Goal: Task Accomplishment & Management: Complete application form

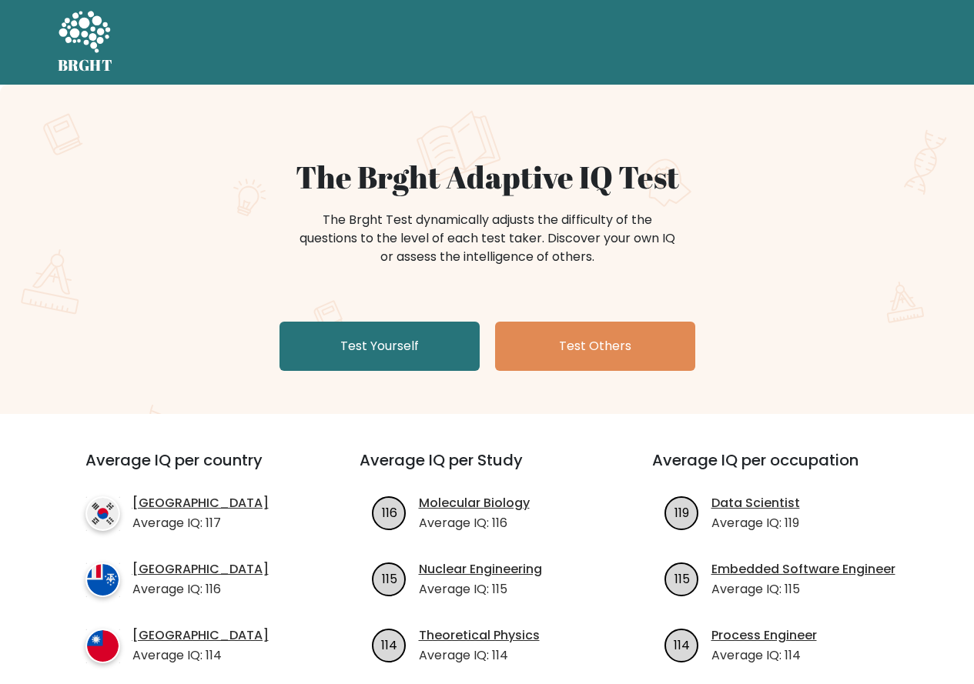
click at [354, 359] on link "Test Yourself" at bounding box center [379, 346] width 200 height 49
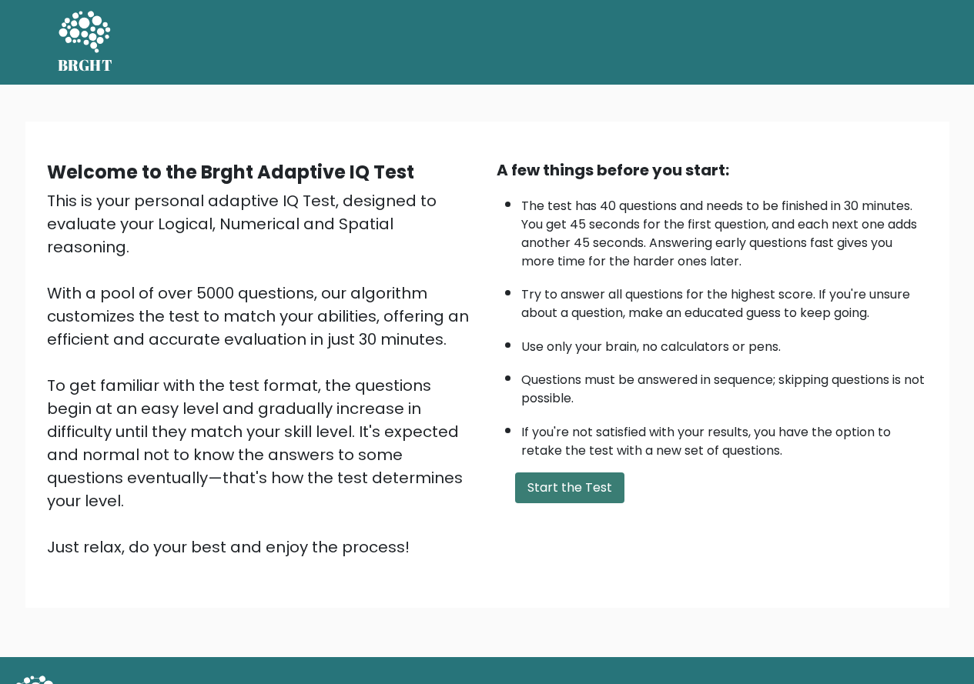
click at [555, 489] on button "Start the Test" at bounding box center [569, 488] width 109 height 31
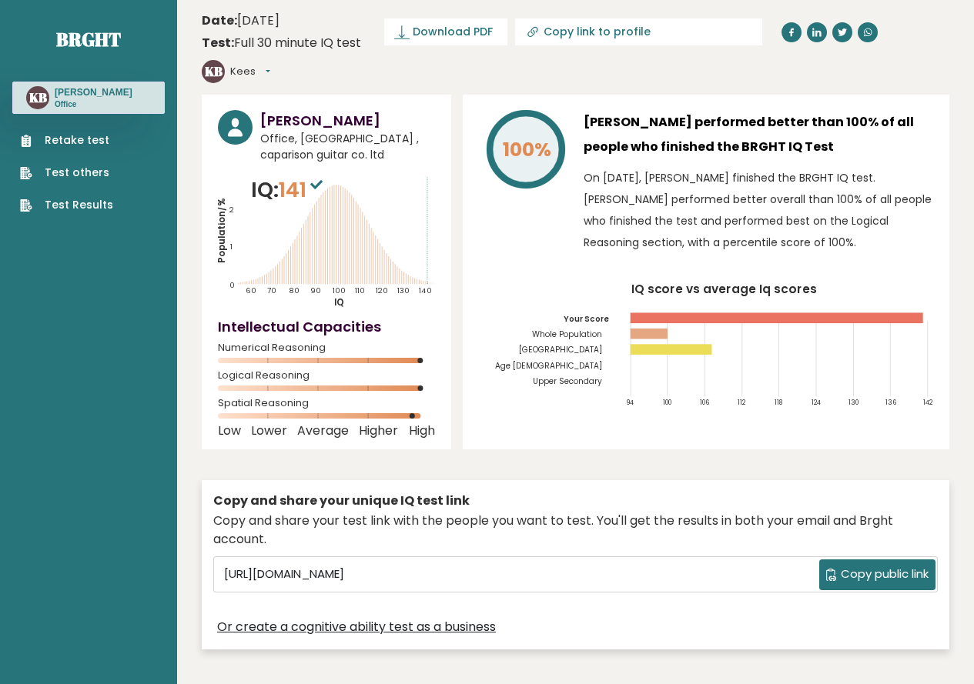
click at [83, 143] on link "Retake test" at bounding box center [66, 140] width 93 height 16
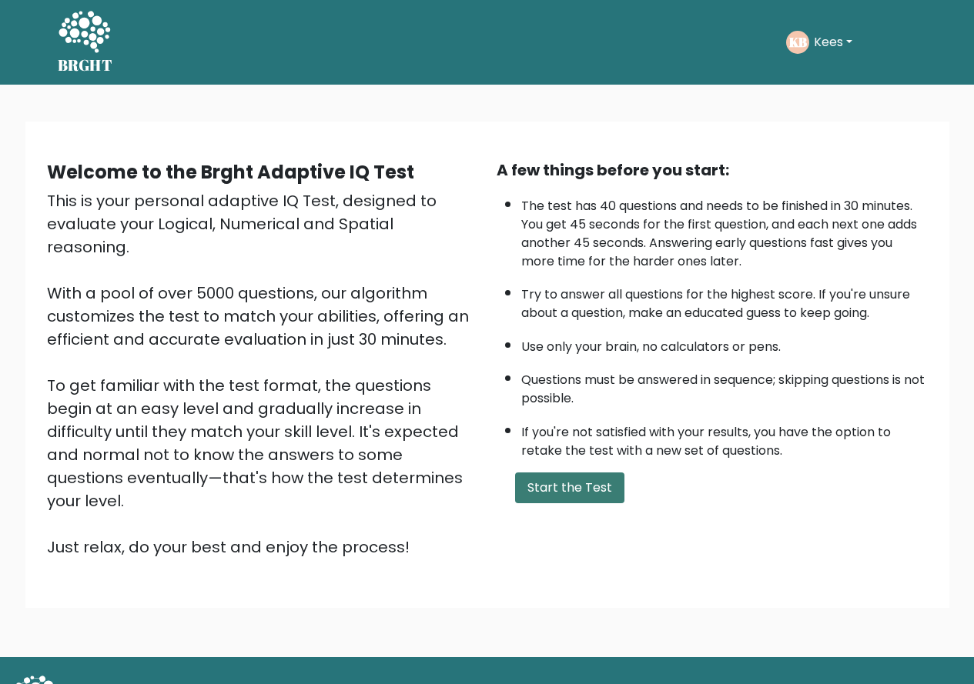
click at [589, 489] on button "Start the Test" at bounding box center [569, 488] width 109 height 31
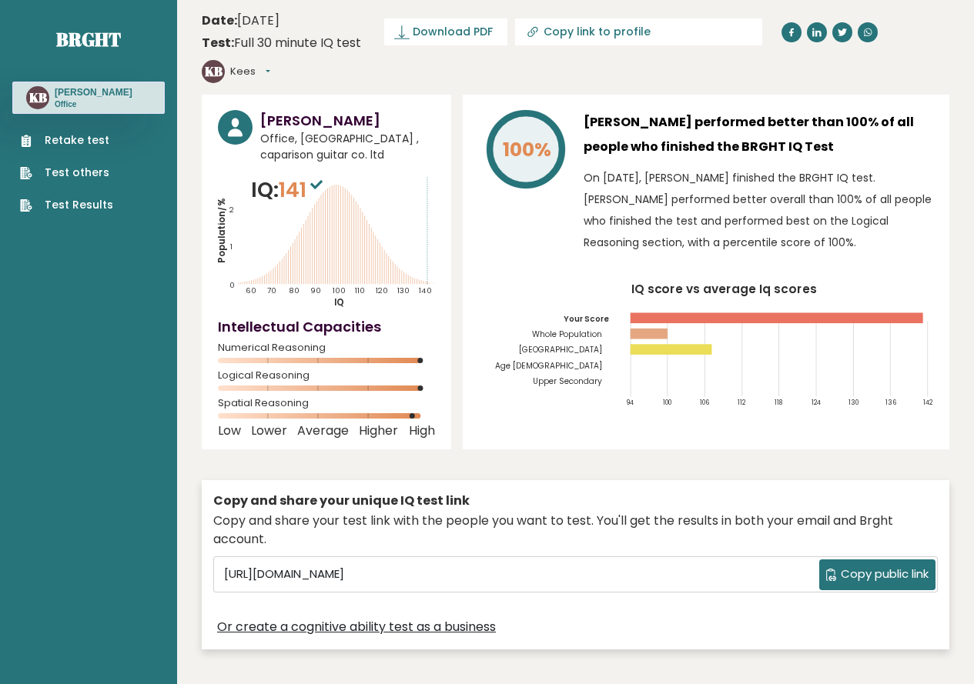
click at [81, 147] on link "Retake test" at bounding box center [66, 140] width 93 height 16
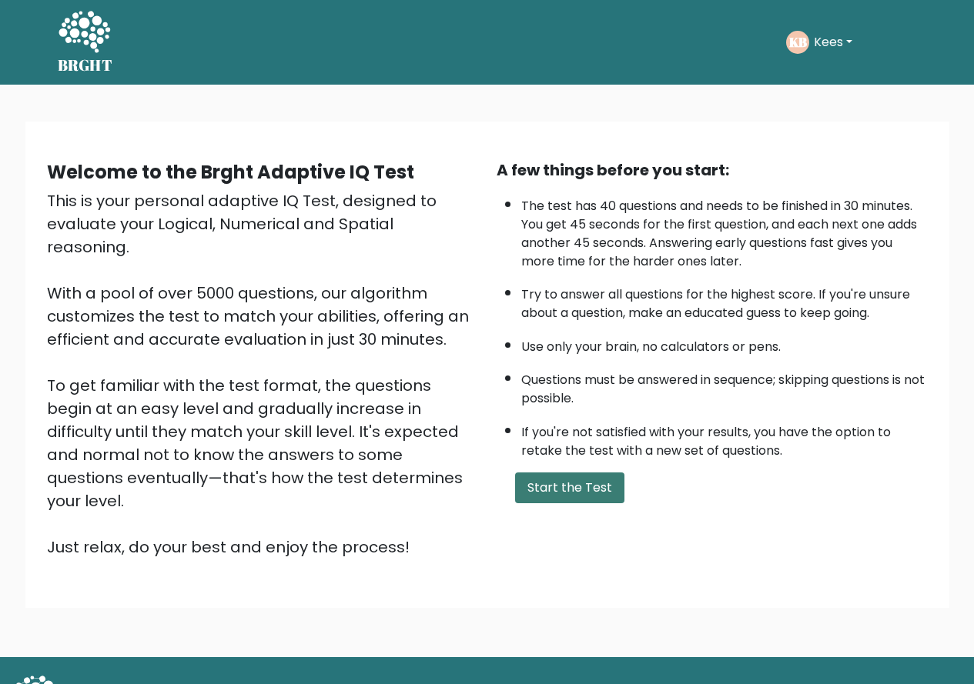
click at [558, 493] on button "Start the Test" at bounding box center [569, 488] width 109 height 31
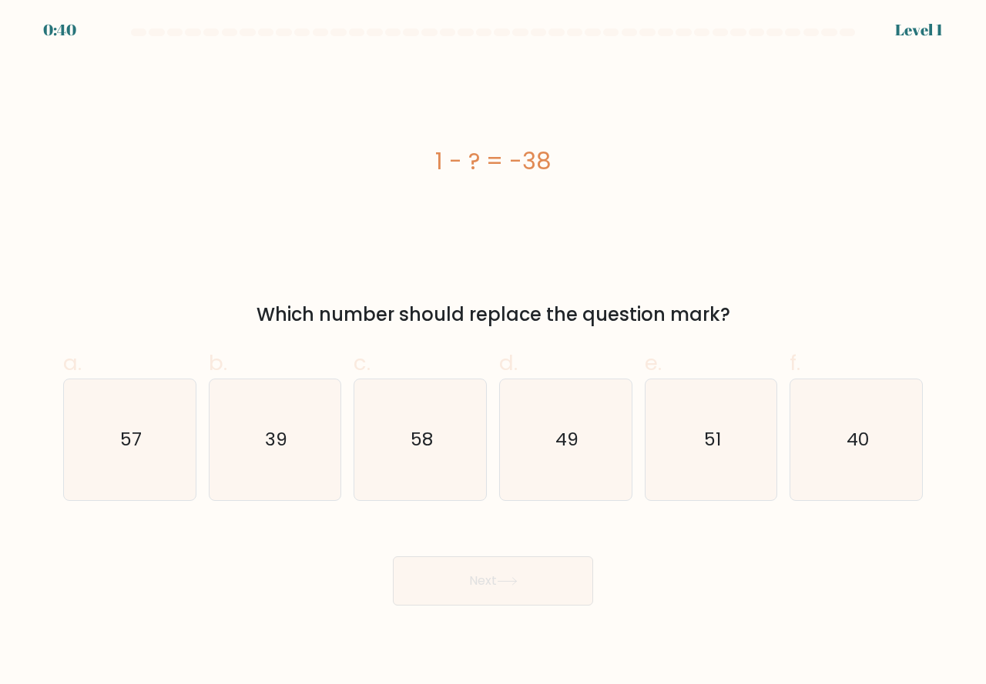
drag, startPoint x: 255, startPoint y: 473, endPoint x: 371, endPoint y: 548, distance: 138.6
click at [258, 476] on icon "39" at bounding box center [275, 440] width 121 height 121
click at [493, 353] on input "b. 39" at bounding box center [493, 348] width 1 height 10
radio input "true"
click at [470, 596] on button "Next" at bounding box center [493, 581] width 200 height 49
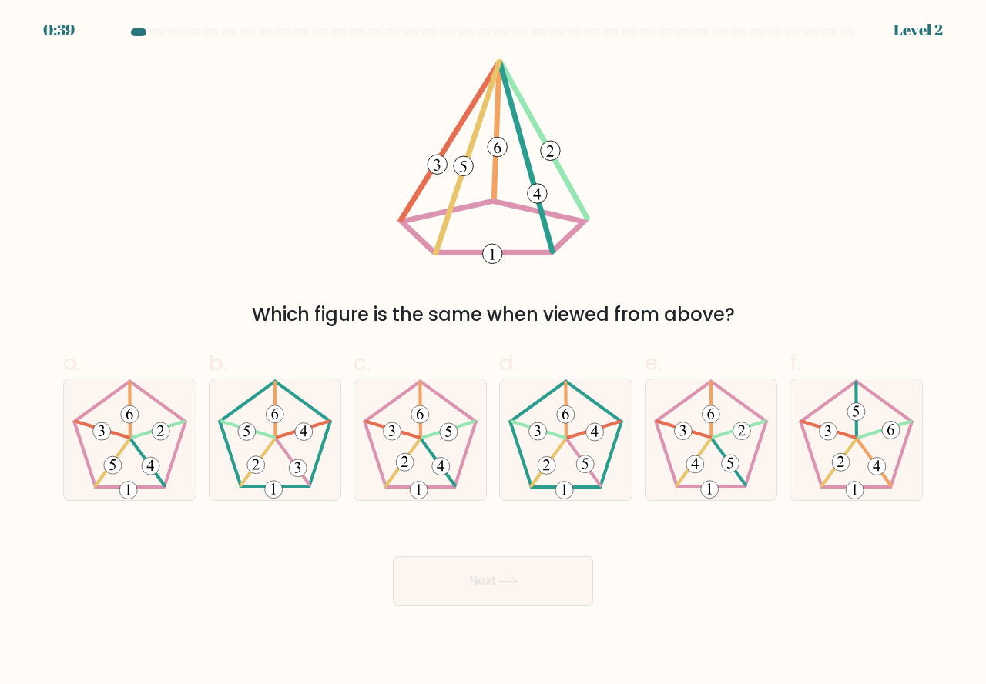
click at [470, 586] on button "Next" at bounding box center [493, 581] width 200 height 49
drag, startPoint x: 156, startPoint y: 456, endPoint x: 352, endPoint y: 547, distance: 216.7
click at [157, 460] on icon at bounding box center [129, 440] width 121 height 121
click at [493, 353] on input "a." at bounding box center [493, 348] width 1 height 10
radio input "true"
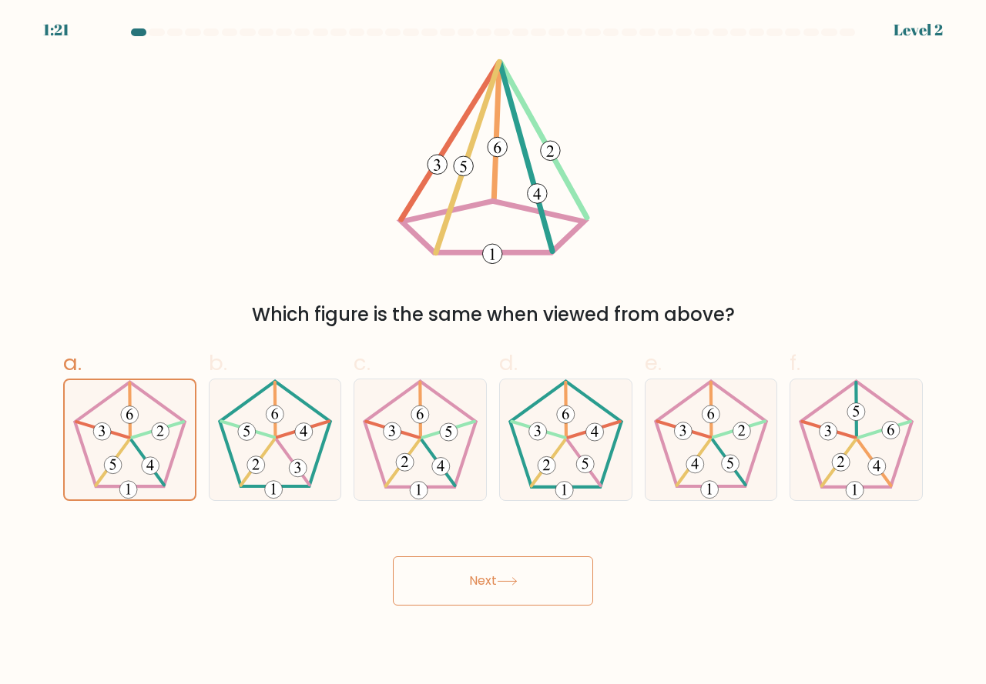
click at [472, 584] on button "Next" at bounding box center [493, 581] width 200 height 49
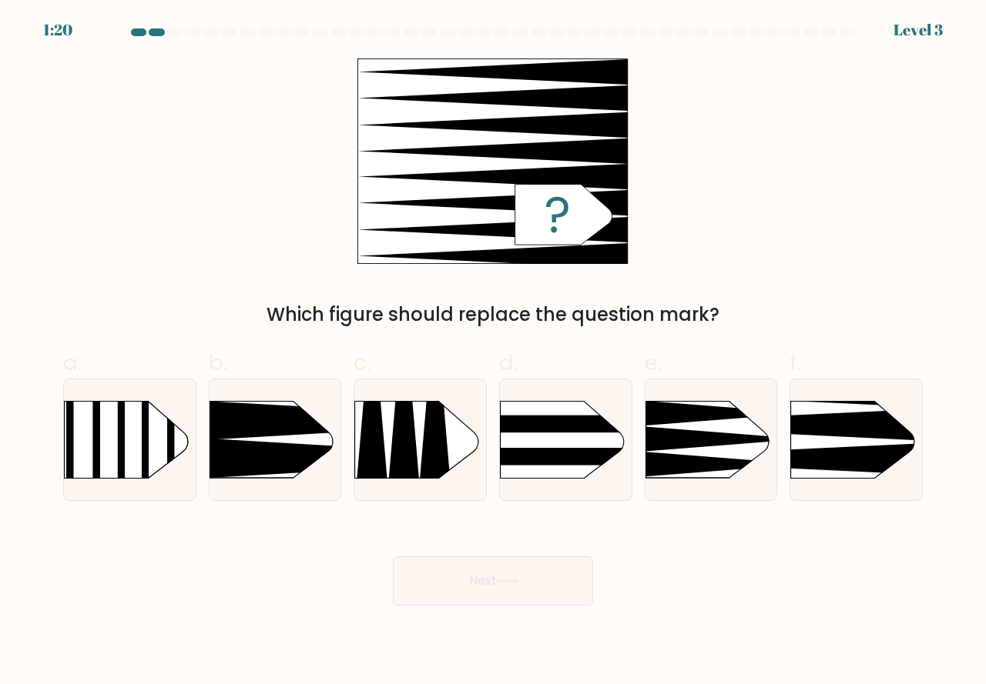
click at [472, 584] on button "Next" at bounding box center [493, 581] width 200 height 49
drag, startPoint x: 838, startPoint y: 440, endPoint x: 835, endPoint y: 457, distance: 17.4
click at [836, 452] on g at bounding box center [762, 375] width 343 height 266
click at [494, 353] on input "f." at bounding box center [493, 348] width 1 height 10
radio input "true"
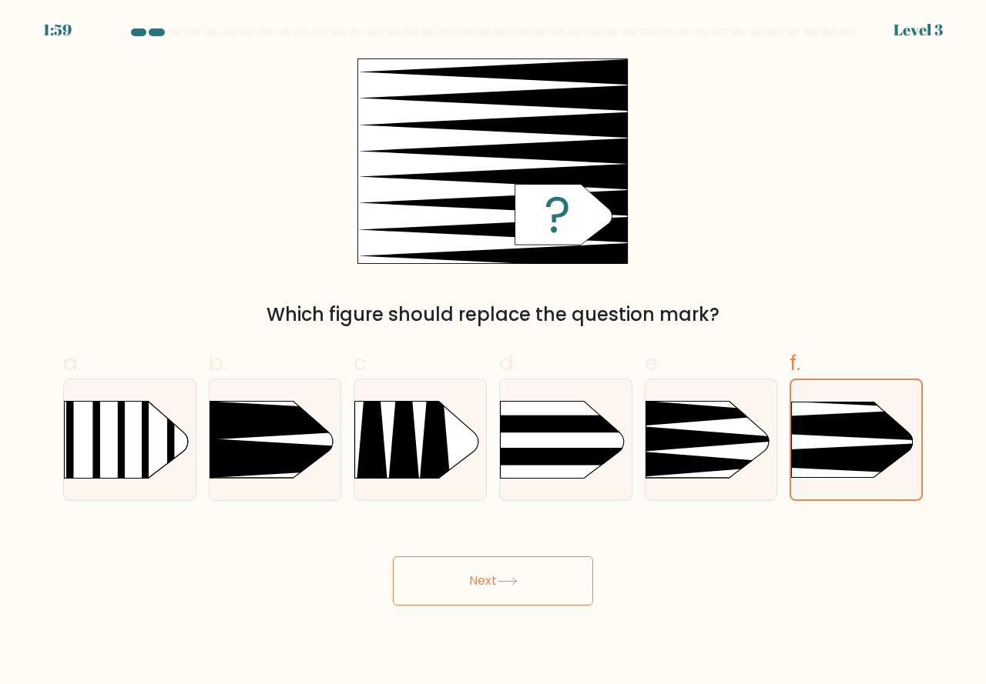
click at [539, 571] on button "Next" at bounding box center [493, 581] width 200 height 49
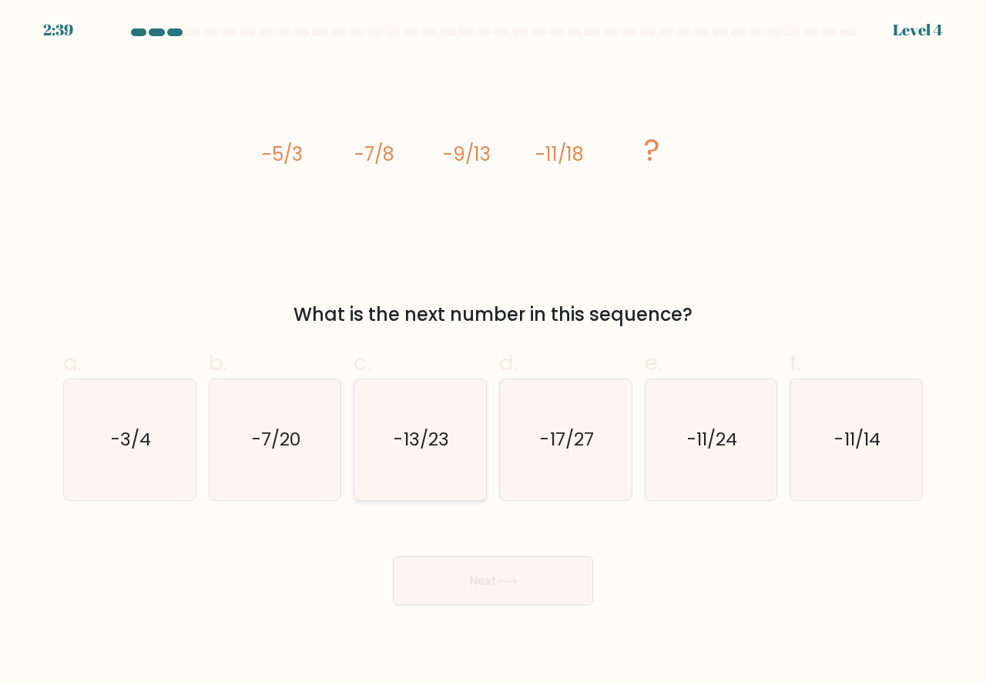
click at [412, 482] on icon "-13/23" at bounding box center [420, 440] width 121 height 121
click at [493, 353] on input "c. -13/23" at bounding box center [493, 348] width 1 height 10
radio input "true"
click at [441, 574] on button "Next" at bounding box center [493, 581] width 200 height 49
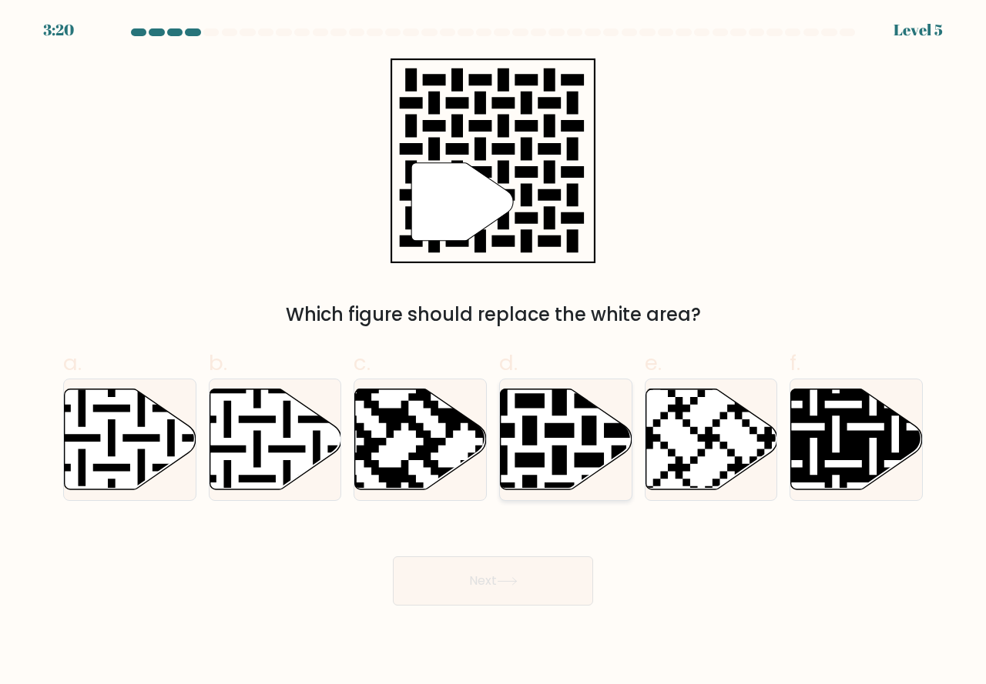
click at [526, 460] on icon at bounding box center [604, 385] width 239 height 239
click at [494, 353] on input "d." at bounding box center [493, 348] width 1 height 10
radio input "true"
click at [476, 574] on button "Next" at bounding box center [493, 581] width 200 height 49
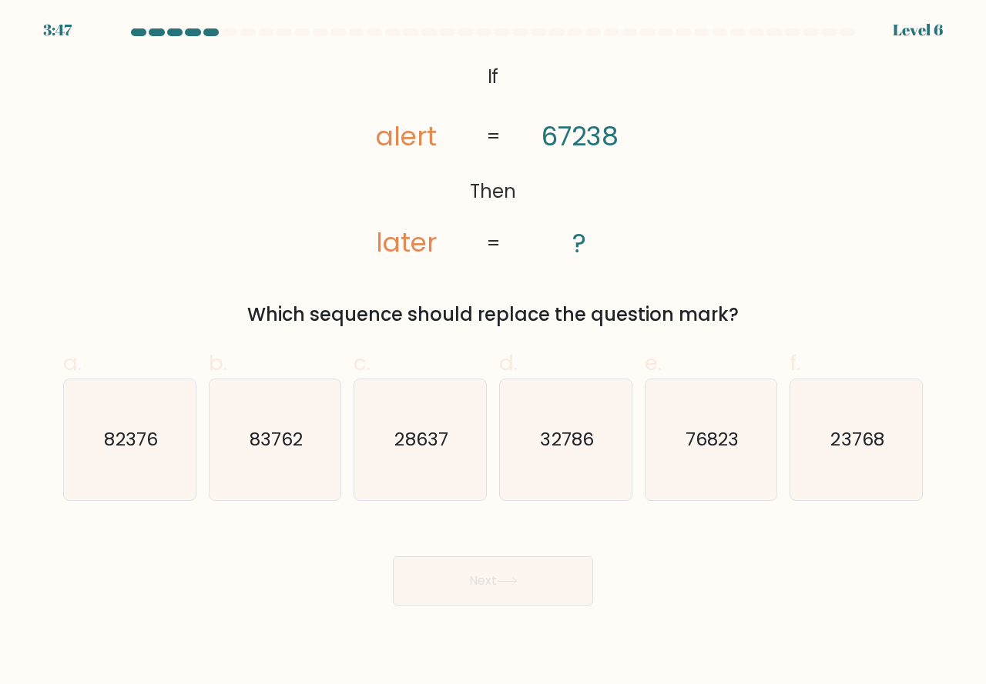
drag, startPoint x: 694, startPoint y: 473, endPoint x: 584, endPoint y: 554, distance: 136.4
click at [695, 474] on icon "76823" at bounding box center [711, 440] width 121 height 121
click at [494, 353] on input "e. 76823" at bounding box center [493, 348] width 1 height 10
radio input "true"
click at [527, 583] on button "Next" at bounding box center [493, 581] width 200 height 49
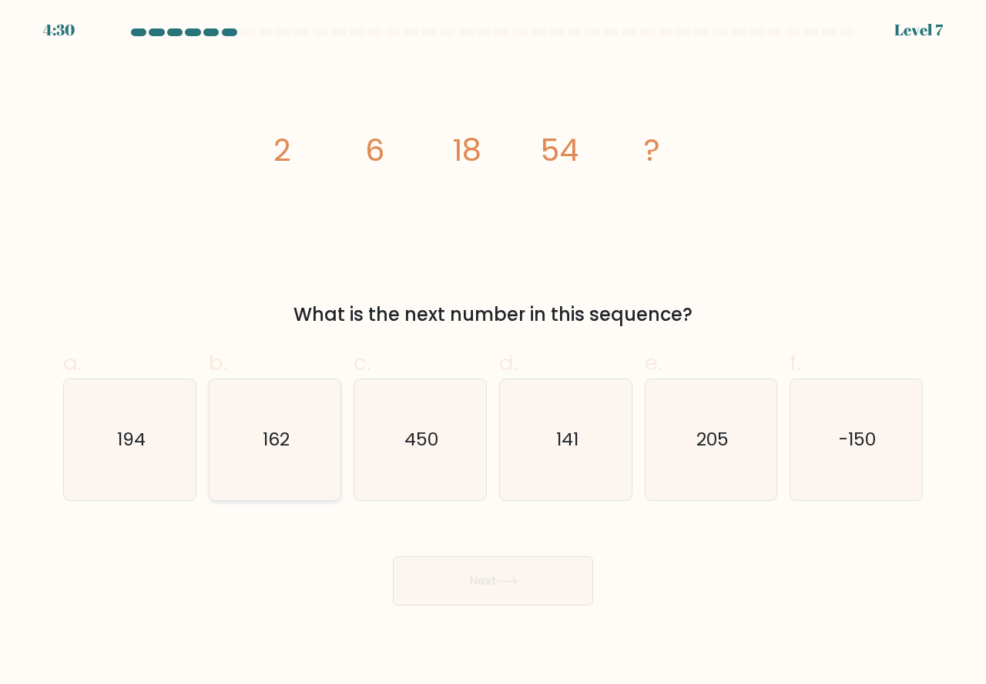
click at [298, 467] on icon "162" at bounding box center [275, 440] width 121 height 121
click at [493, 353] on input "b. 162" at bounding box center [493, 348] width 1 height 10
radio input "true"
click at [453, 590] on button "Next" at bounding box center [493, 581] width 200 height 49
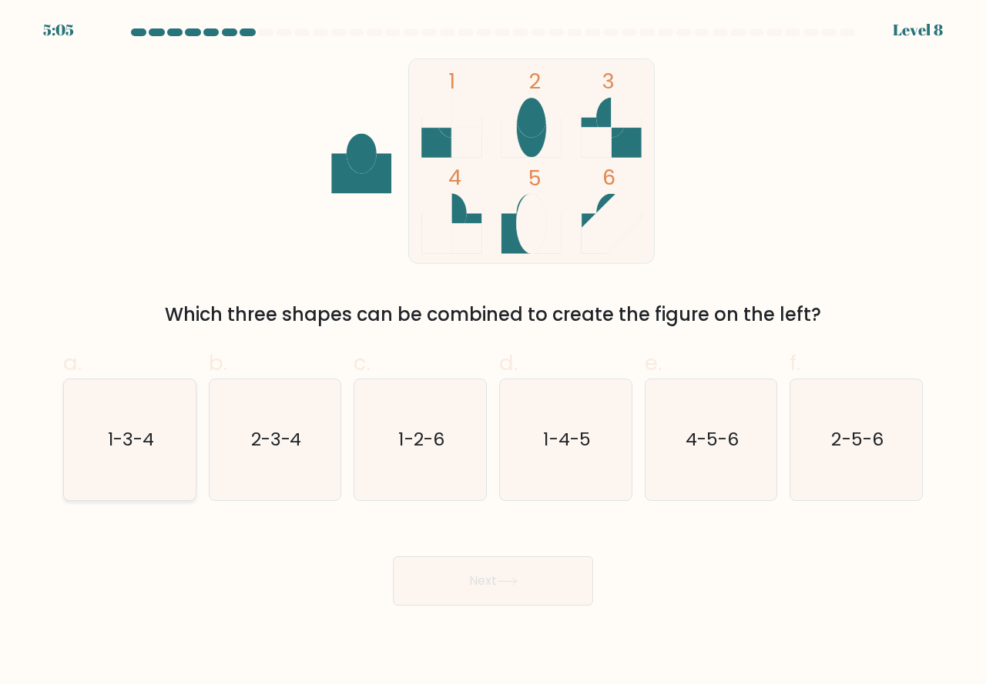
click at [159, 470] on icon "1-3-4" at bounding box center [129, 440] width 121 height 121
click at [493, 353] on input "a. 1-3-4" at bounding box center [493, 348] width 1 height 10
radio input "true"
click at [458, 570] on button "Next" at bounding box center [493, 581] width 200 height 49
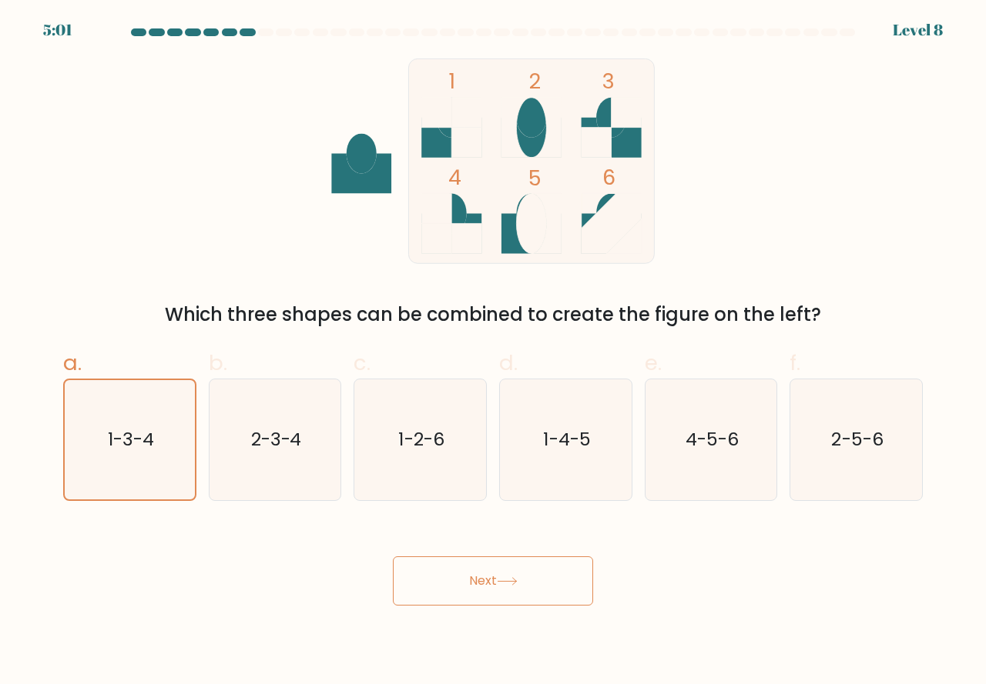
click at [458, 570] on button "Next" at bounding box center [493, 581] width 200 height 49
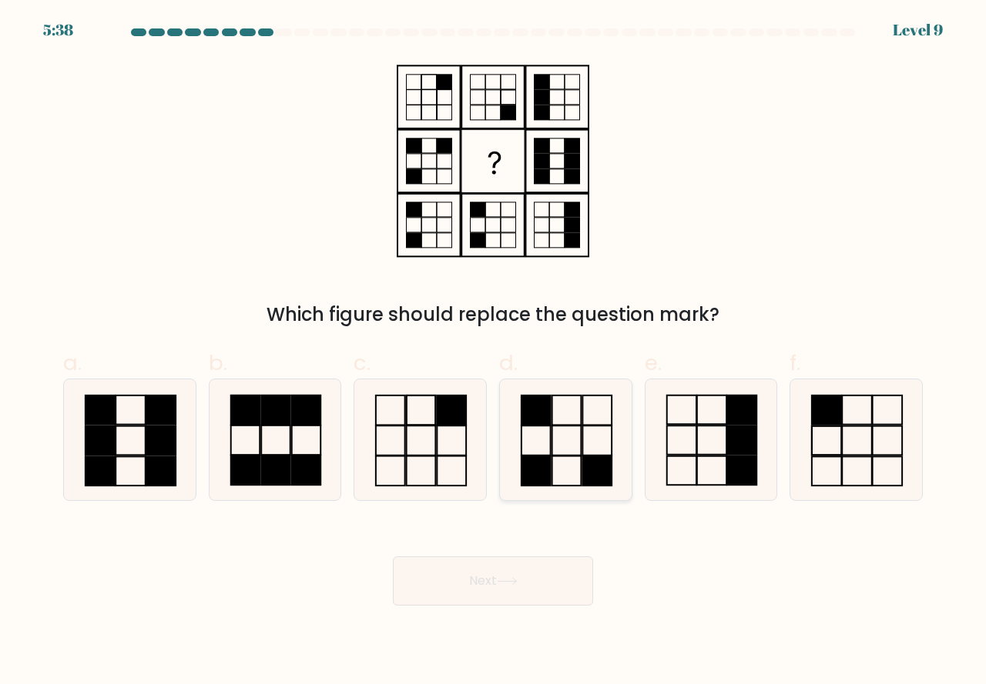
click at [555, 464] on icon at bounding box center [565, 440] width 121 height 121
click at [494, 353] on input "d." at bounding box center [493, 348] width 1 height 10
radio input "true"
click at [504, 587] on button "Next" at bounding box center [493, 581] width 200 height 49
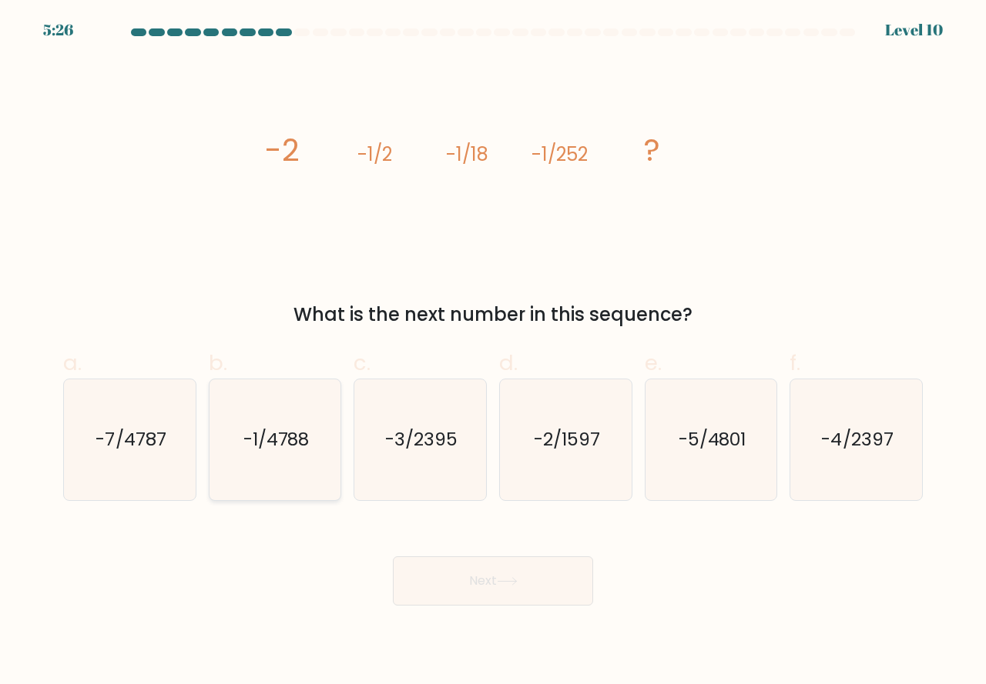
click at [306, 484] on icon "-1/4788" at bounding box center [275, 440] width 121 height 121
click at [493, 353] on input "b. -1/4788" at bounding box center [493, 348] width 1 height 10
radio input "true"
click at [515, 578] on icon at bounding box center [507, 581] width 21 height 8
click at [517, 585] on icon at bounding box center [507, 581] width 21 height 8
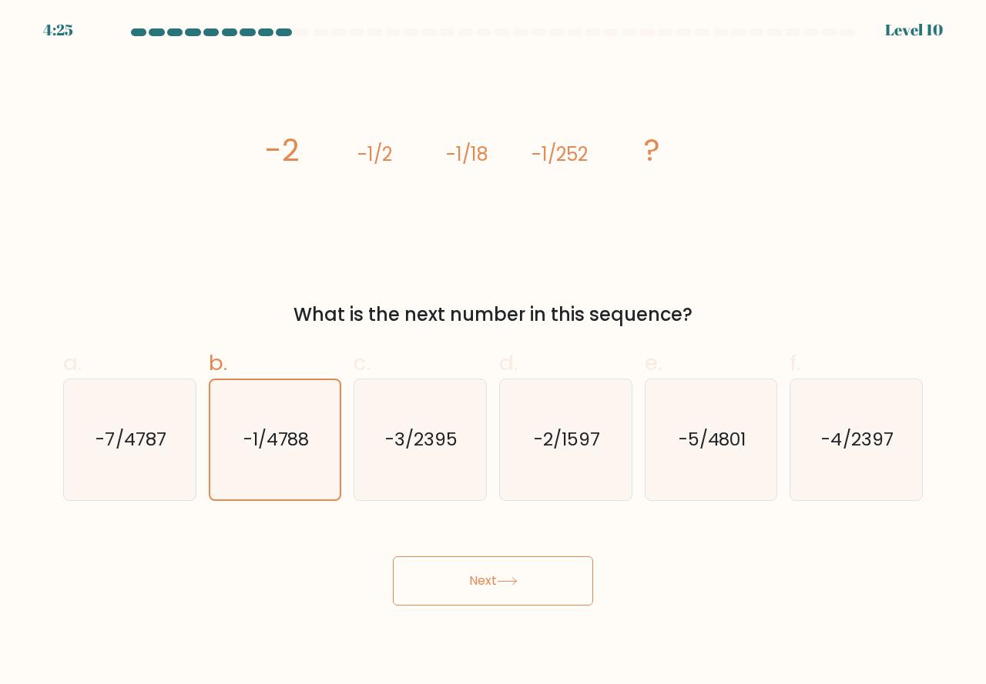
click at [517, 585] on icon at bounding box center [507, 581] width 21 height 8
click at [380, 461] on icon "-3/2395" at bounding box center [420, 440] width 121 height 121
click at [493, 353] on input "c. -3/2395" at bounding box center [493, 348] width 1 height 10
radio input "true"
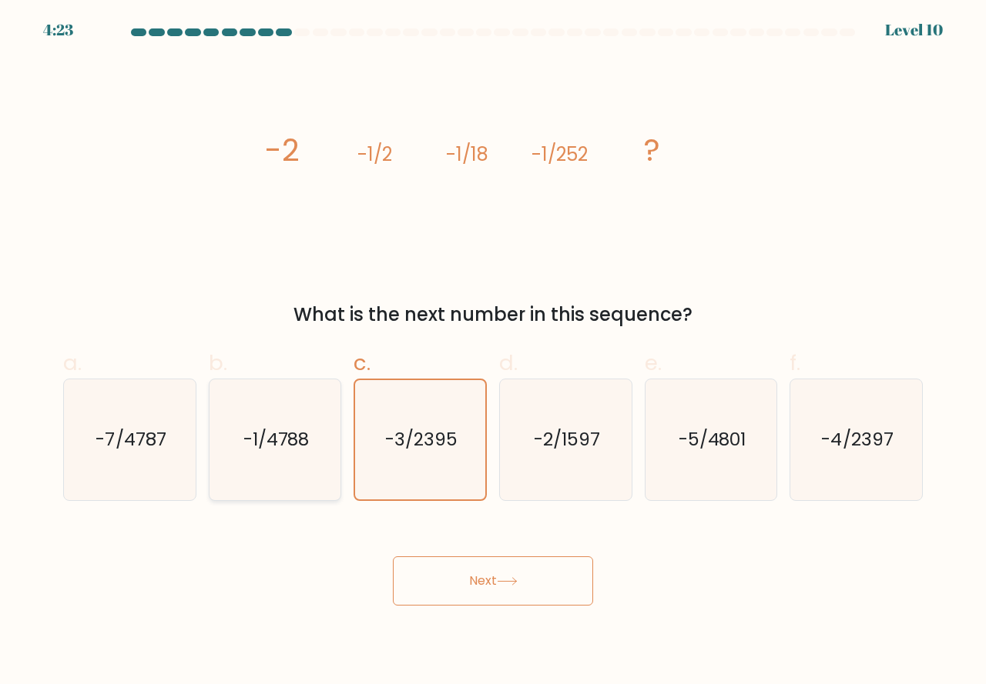
click at [286, 467] on icon "-1/4788" at bounding box center [275, 440] width 121 height 121
click at [493, 353] on input "b. -1/4788" at bounding box center [493, 348] width 1 height 10
radio input "true"
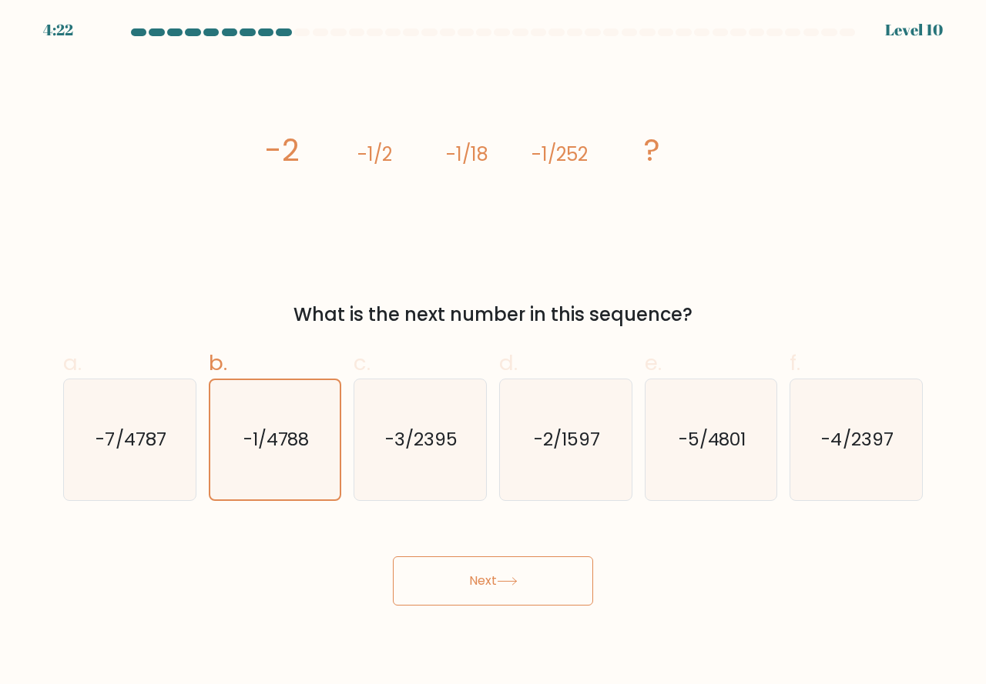
click at [459, 557] on button "Next" at bounding box center [493, 581] width 200 height 49
click at [467, 571] on button "Next" at bounding box center [493, 581] width 200 height 49
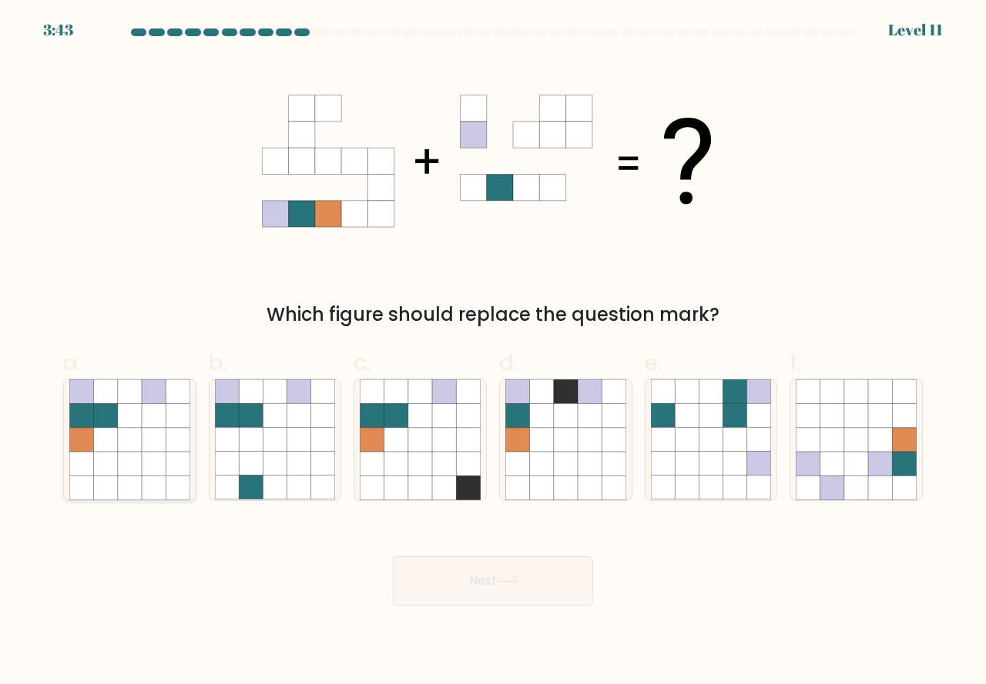
drag, startPoint x: 115, startPoint y: 471, endPoint x: 130, endPoint y: 480, distance: 17.3
click at [115, 471] on icon at bounding box center [105, 464] width 24 height 24
click at [493, 353] on input "a." at bounding box center [493, 348] width 1 height 10
radio input "true"
click at [436, 584] on button "Next" at bounding box center [493, 581] width 200 height 49
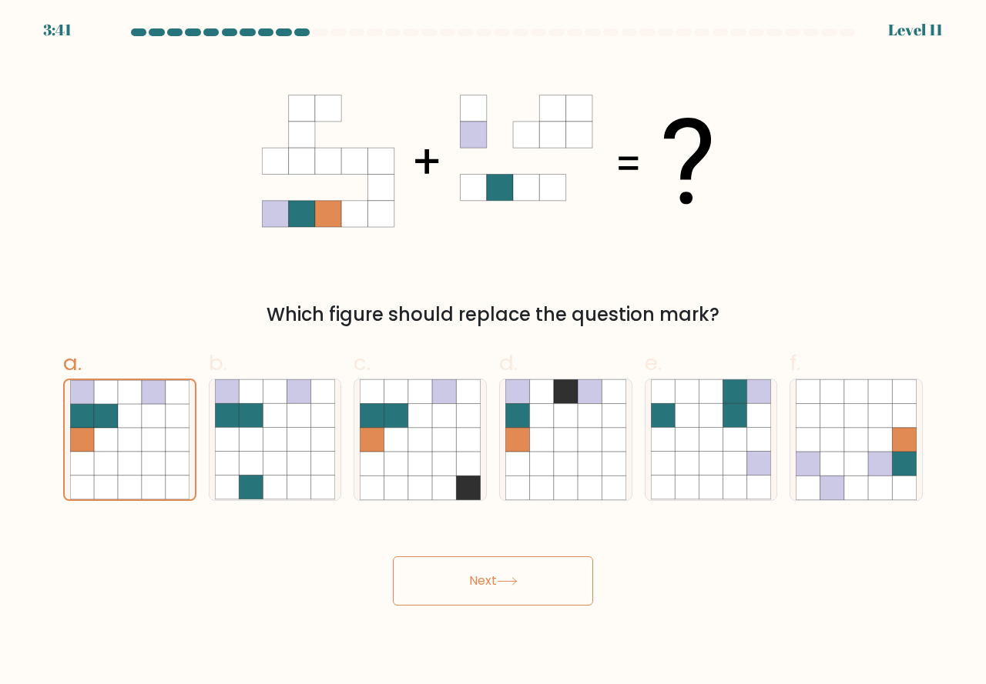
click at [457, 585] on button "Next" at bounding box center [493, 581] width 200 height 49
click at [514, 597] on button "Next" at bounding box center [493, 581] width 200 height 49
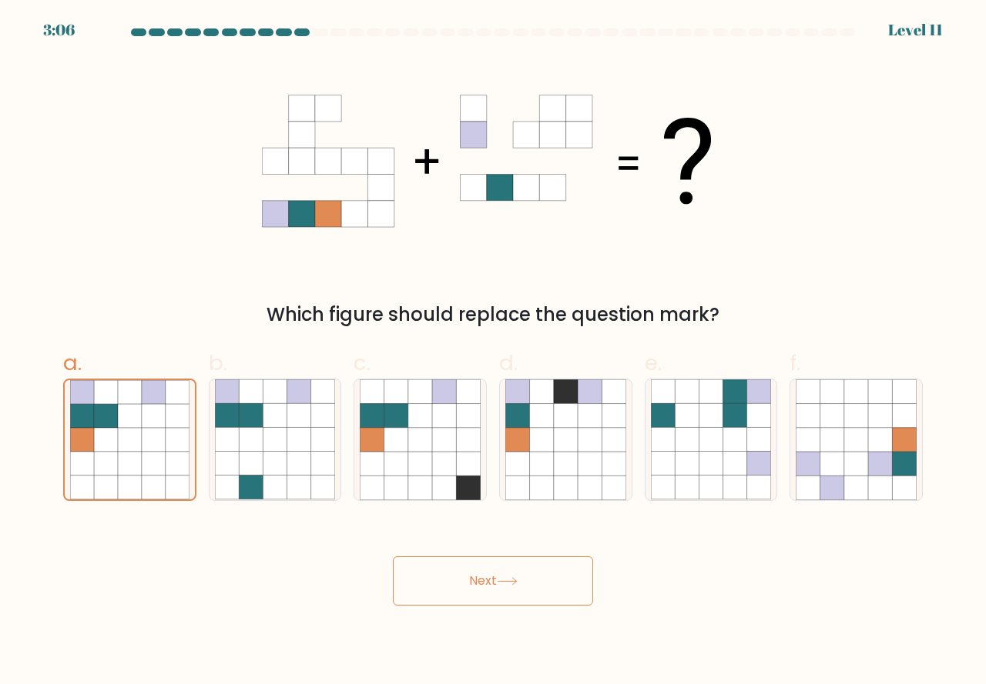
click at [514, 597] on button "Next" at bounding box center [493, 581] width 200 height 49
click at [306, 477] on icon at bounding box center [299, 488] width 24 height 24
click at [493, 353] on input "b." at bounding box center [493, 348] width 1 height 10
radio input "true"
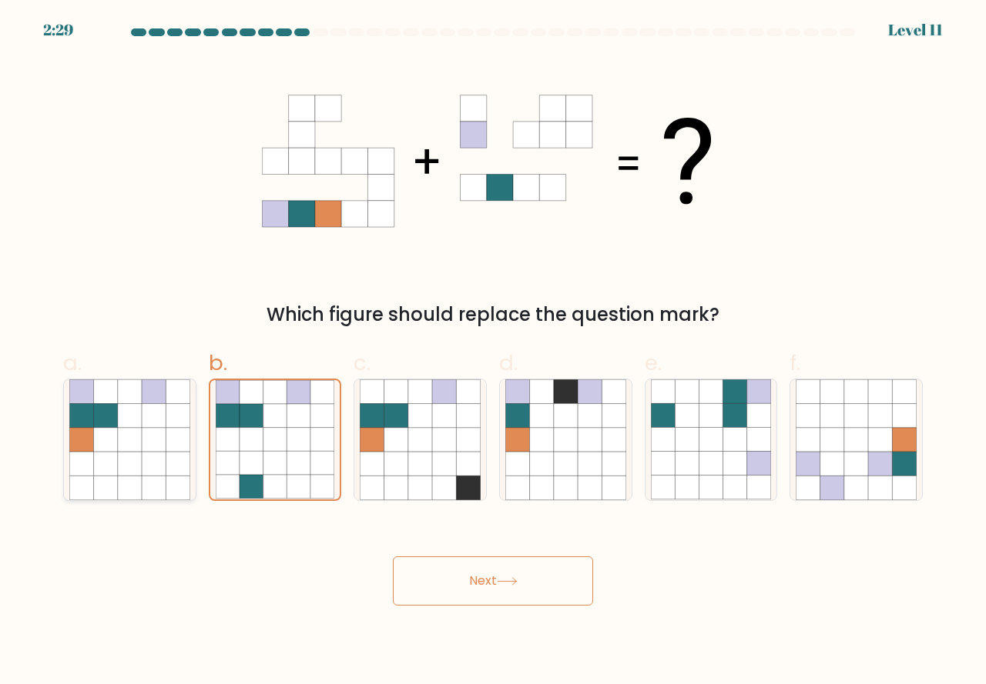
click at [146, 469] on icon at bounding box center [154, 464] width 24 height 24
click at [493, 353] on input "a." at bounding box center [493, 348] width 1 height 10
radio input "true"
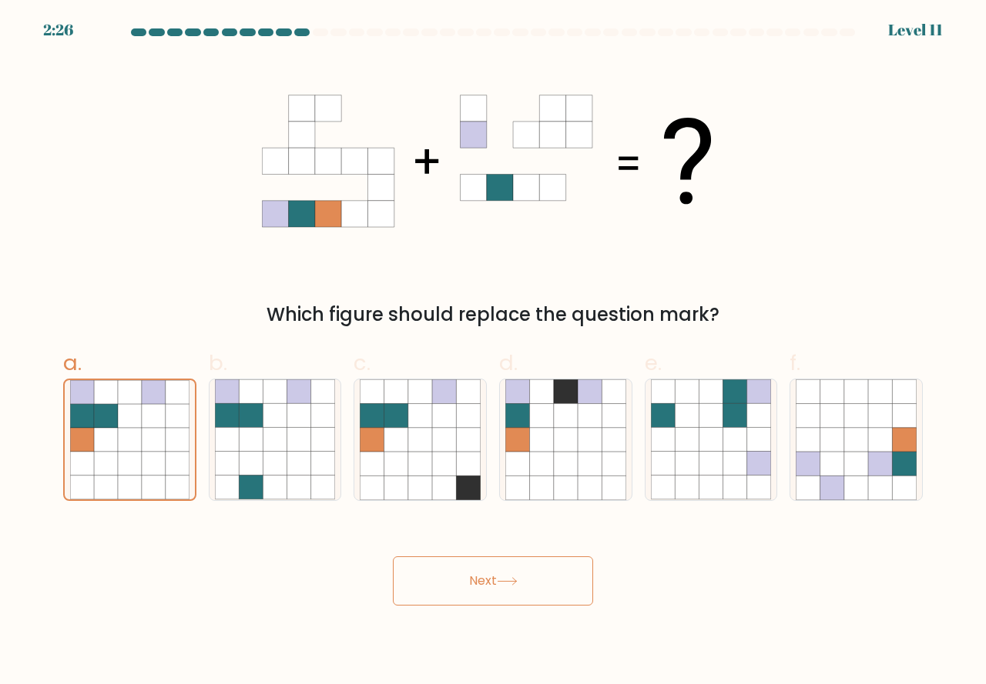
click at [467, 571] on button "Next" at bounding box center [493, 581] width 200 height 49
click at [280, 454] on icon at bounding box center [275, 464] width 24 height 24
click at [493, 353] on input "b." at bounding box center [493, 348] width 1 height 10
radio input "true"
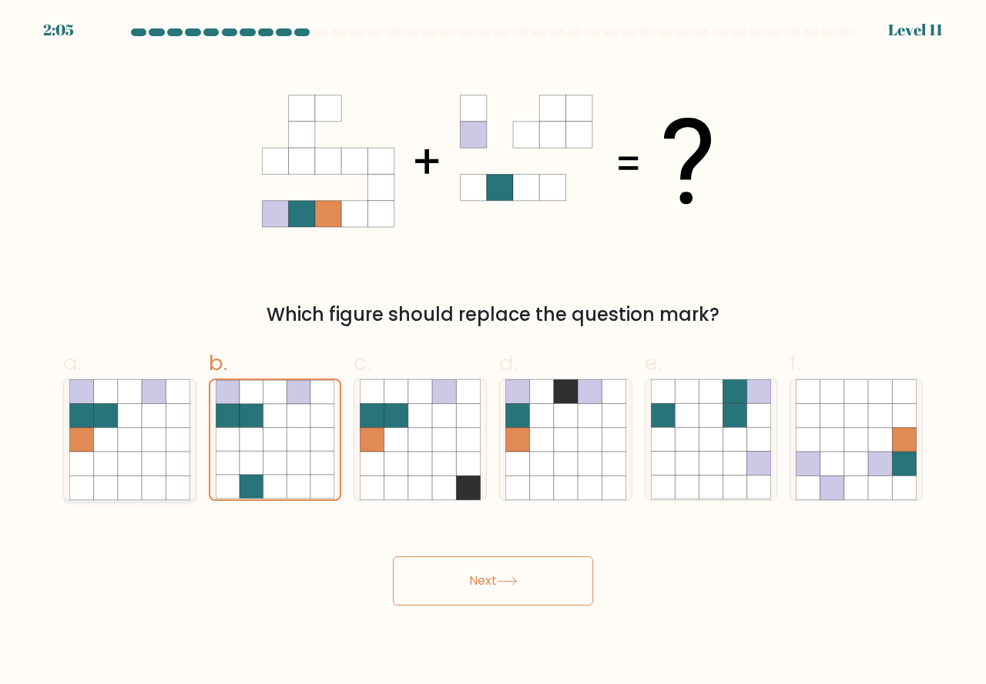
click at [133, 465] on icon at bounding box center [130, 464] width 24 height 24
click at [493, 353] on input "a." at bounding box center [493, 348] width 1 height 10
radio input "true"
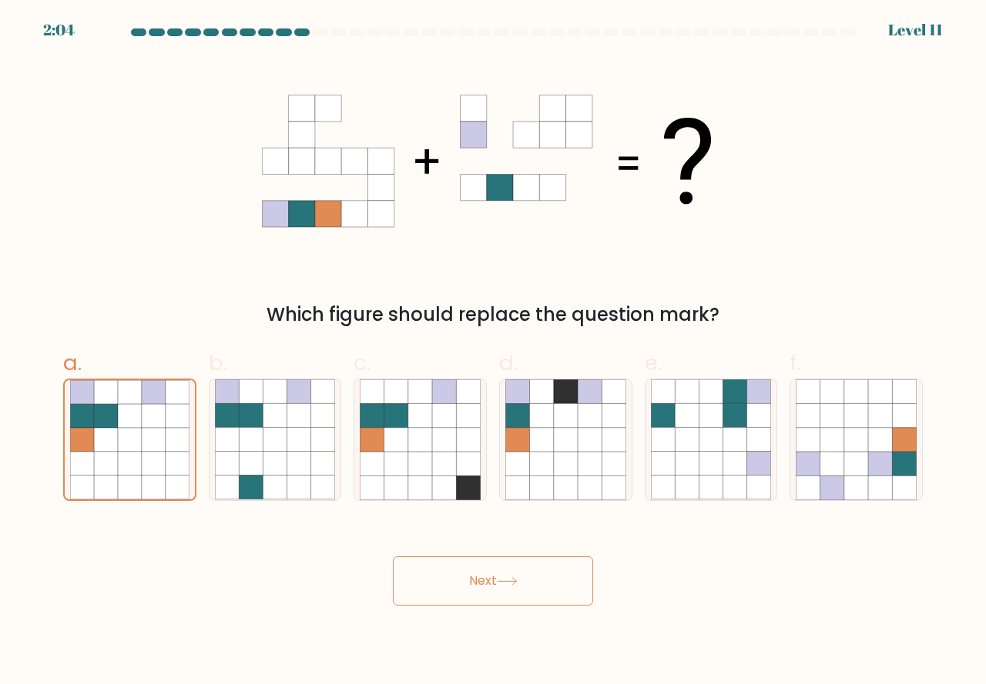
click at [423, 572] on button "Next" at bounding box center [493, 581] width 200 height 49
click at [425, 573] on button "Next" at bounding box center [493, 581] width 200 height 49
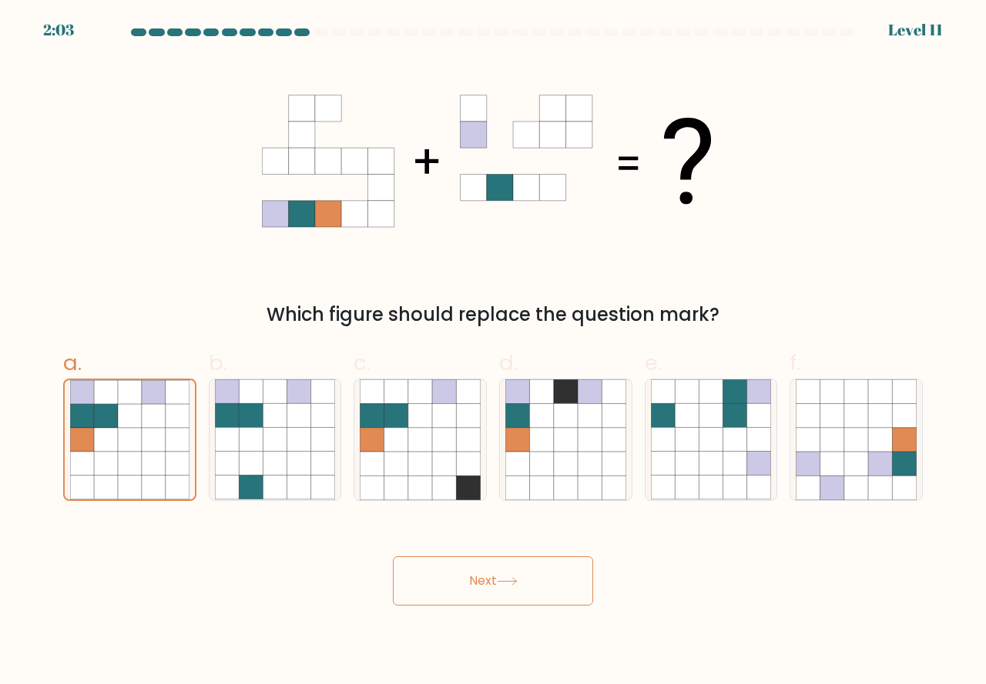
click at [427, 574] on button "Next" at bounding box center [493, 581] width 200 height 49
drag, startPoint x: 428, startPoint y: 574, endPoint x: 446, endPoint y: 577, distance: 18.0
click at [431, 574] on button "Next" at bounding box center [493, 581] width 200 height 49
click at [460, 581] on button "Next" at bounding box center [493, 581] width 200 height 49
click at [464, 582] on button "Next" at bounding box center [493, 581] width 200 height 49
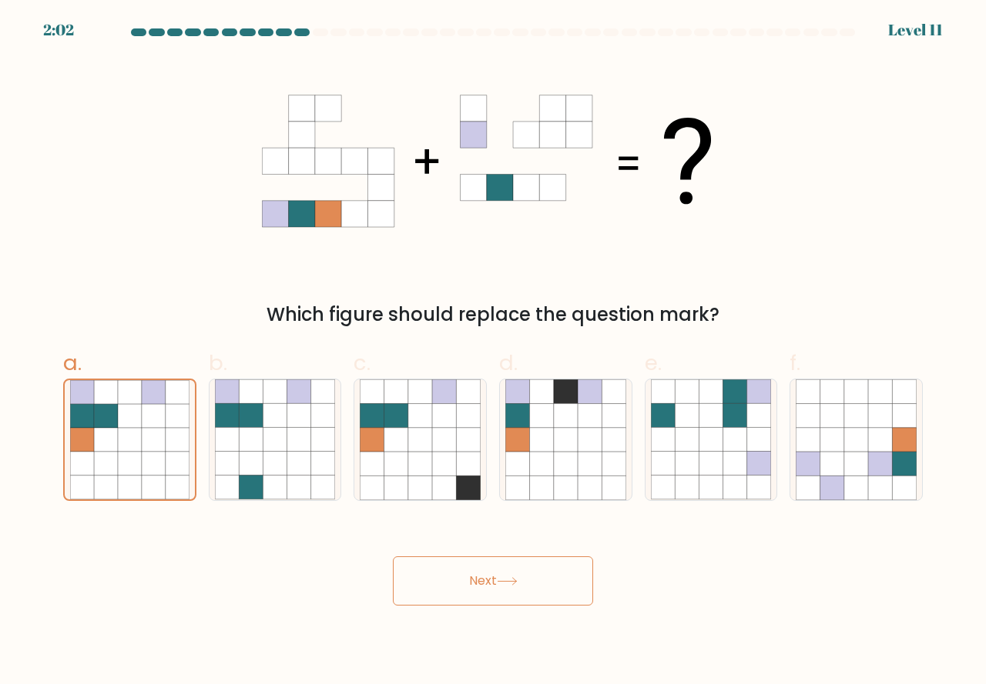
click at [464, 582] on button "Next" at bounding box center [493, 581] width 200 height 49
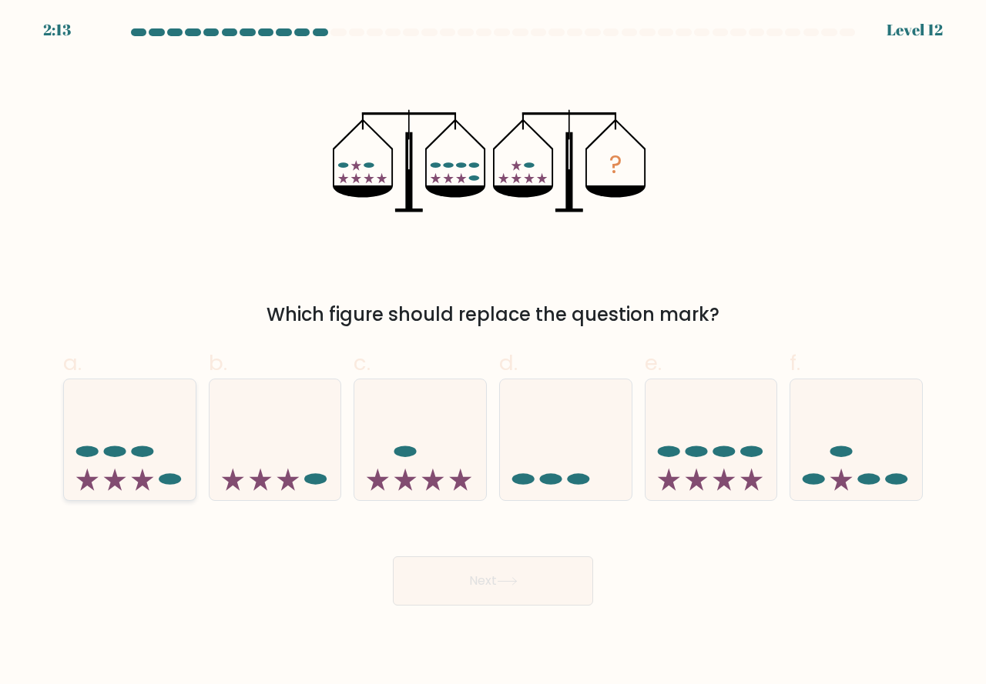
click at [134, 474] on icon at bounding box center [130, 440] width 132 height 109
click at [493, 353] on input "a." at bounding box center [493, 348] width 1 height 10
radio input "true"
click at [474, 577] on button "Next" at bounding box center [493, 581] width 200 height 49
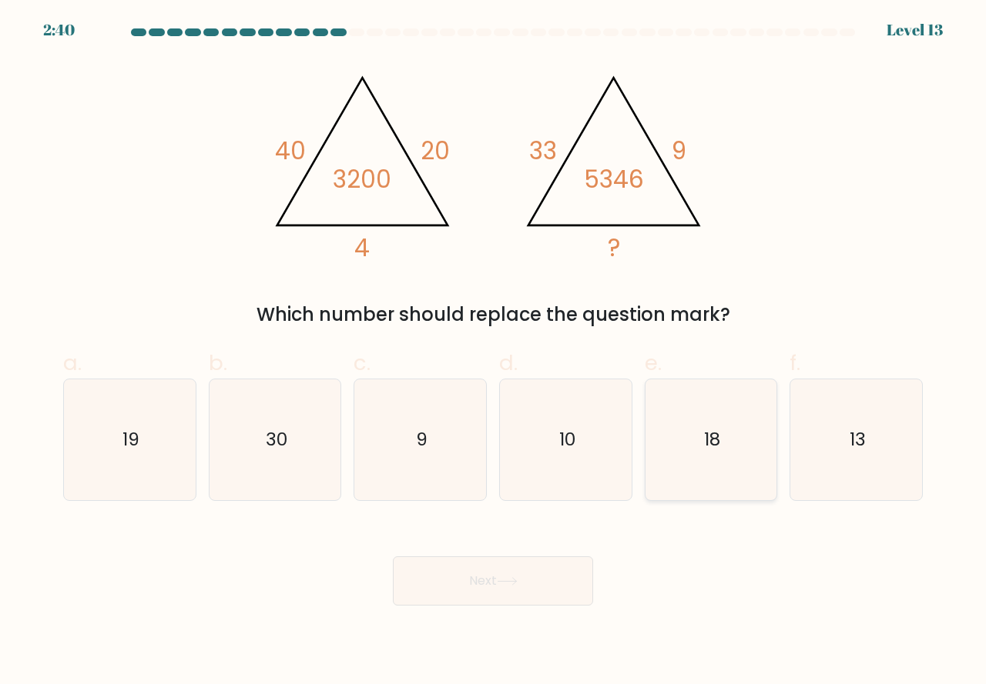
click at [707, 475] on icon "18" at bounding box center [711, 440] width 121 height 121
click at [494, 353] on input "e. 18" at bounding box center [493, 348] width 1 height 10
radio input "true"
click at [495, 586] on button "Next" at bounding box center [493, 581] width 200 height 49
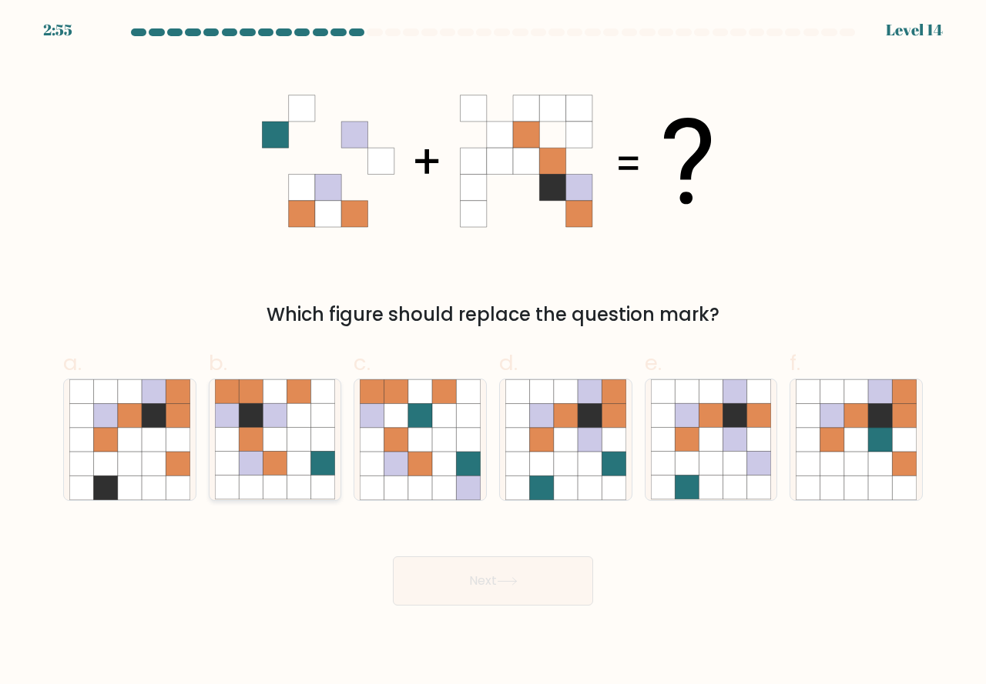
click at [282, 449] on icon at bounding box center [275, 440] width 24 height 24
click at [493, 353] on input "b." at bounding box center [493, 348] width 1 height 10
radio input "true"
click at [506, 575] on button "Next" at bounding box center [493, 581] width 200 height 49
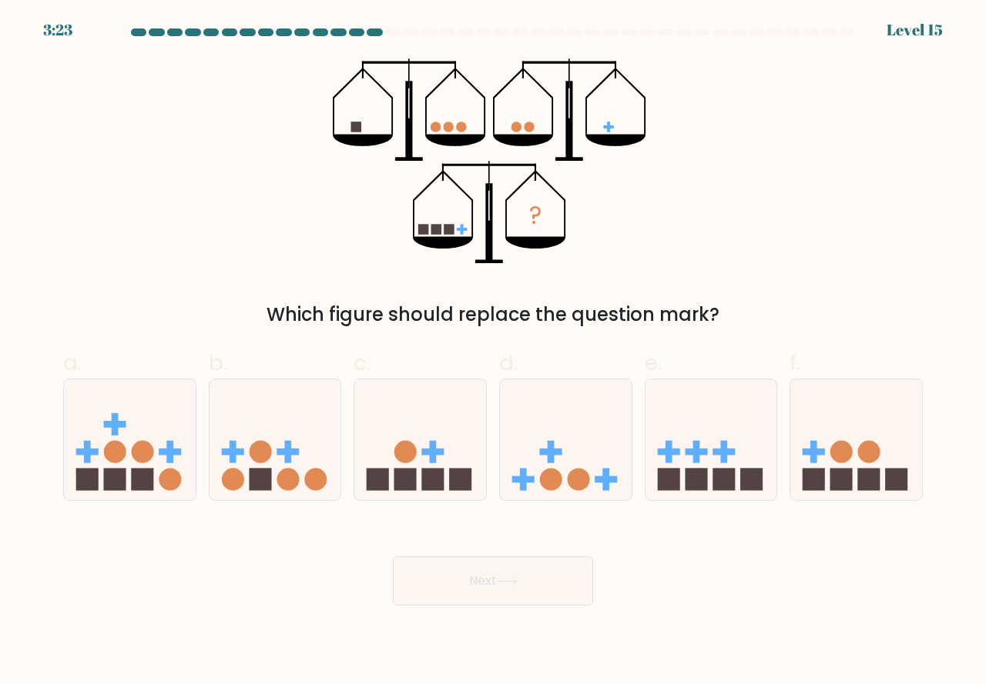
drag, startPoint x: 437, startPoint y: 477, endPoint x: 437, endPoint y: 509, distance: 32.3
click at [437, 480] on rect at bounding box center [433, 479] width 22 height 22
click at [493, 353] on input "c." at bounding box center [493, 348] width 1 height 10
radio input "true"
click at [467, 576] on button "Next" at bounding box center [493, 581] width 200 height 49
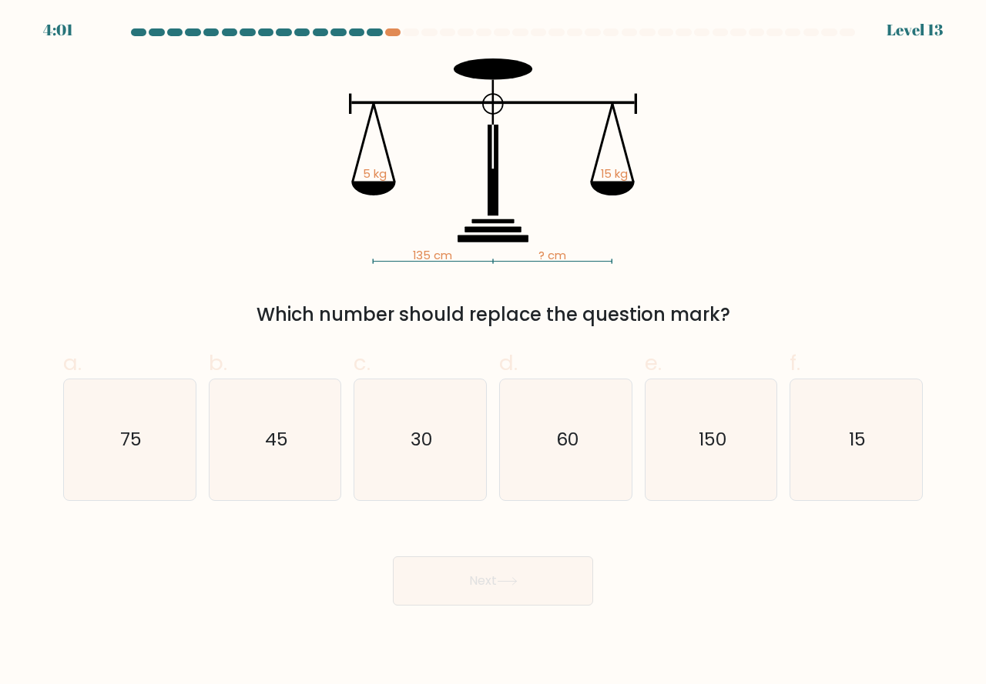
drag, startPoint x: 278, startPoint y: 460, endPoint x: 335, endPoint y: 507, distance: 73.4
click at [278, 465] on icon "45" at bounding box center [275, 440] width 121 height 121
click at [493, 353] on input "b. 45" at bounding box center [493, 348] width 1 height 10
radio input "true"
click at [459, 579] on button "Next" at bounding box center [493, 581] width 200 height 49
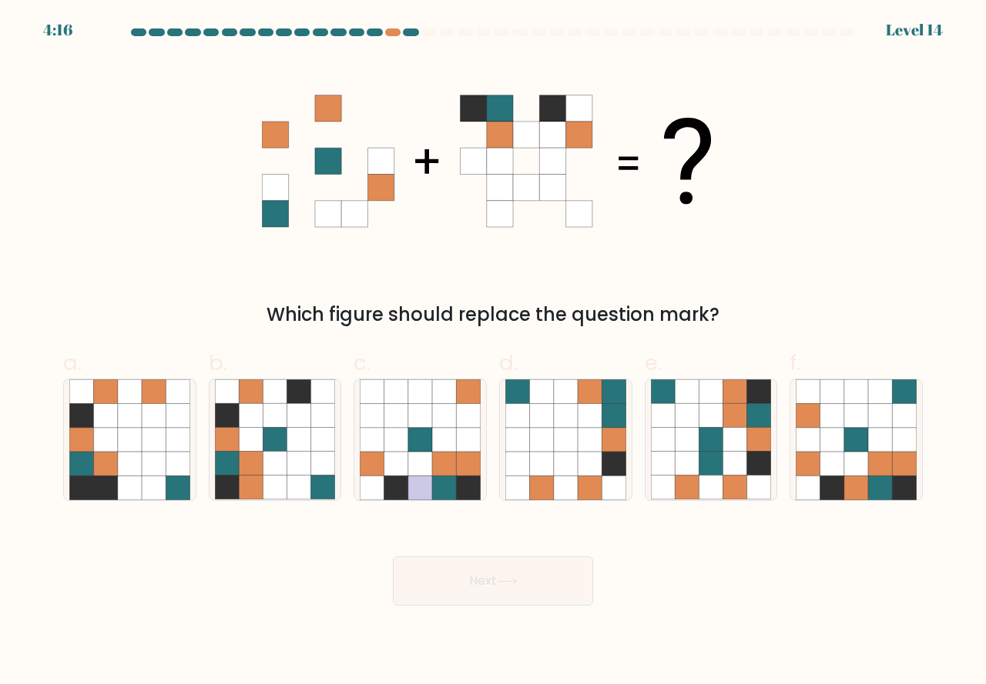
drag, startPoint x: 839, startPoint y: 413, endPoint x: 780, endPoint y: 507, distance: 111.1
click at [836, 430] on icon at bounding box center [855, 440] width 121 height 121
click at [494, 353] on input "f." at bounding box center [493, 348] width 1 height 10
radio input "true"
click at [485, 568] on button "Next" at bounding box center [493, 581] width 200 height 49
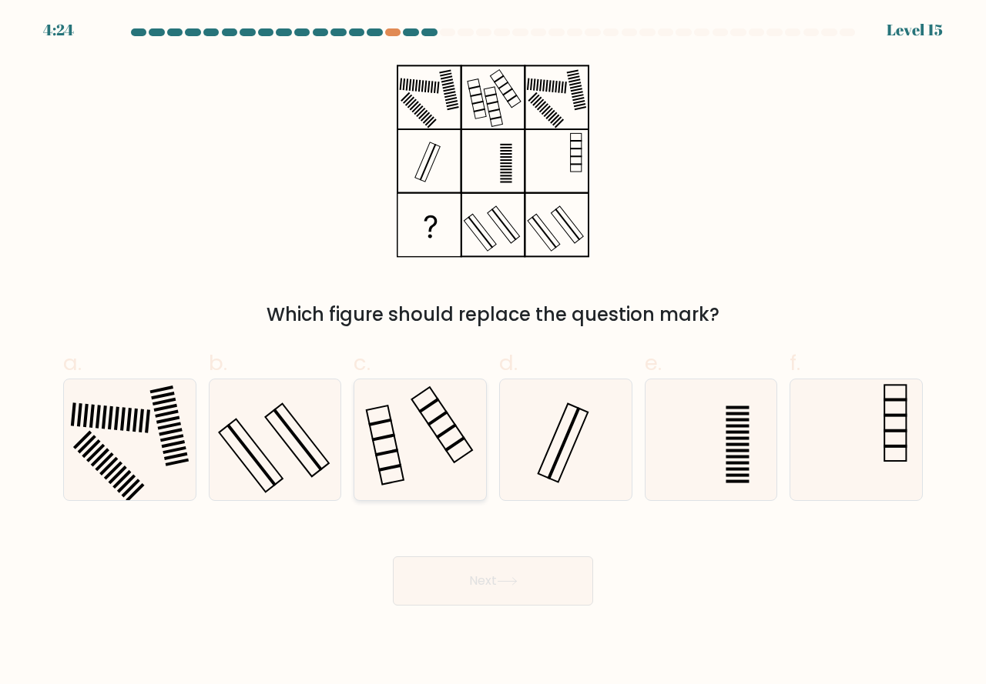
click at [430, 484] on icon at bounding box center [420, 440] width 121 height 121
click at [493, 353] on input "c." at bounding box center [493, 348] width 1 height 10
radio input "true"
click at [453, 581] on button "Next" at bounding box center [493, 581] width 200 height 49
click at [457, 582] on button "Next" at bounding box center [493, 581] width 200 height 49
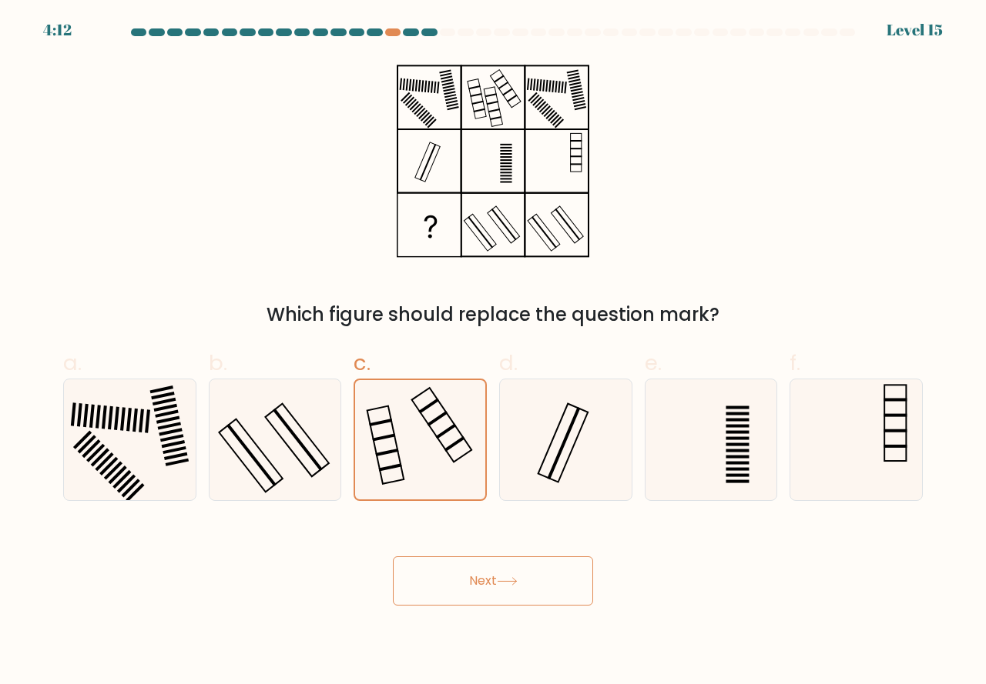
drag, startPoint x: 578, startPoint y: 485, endPoint x: 496, endPoint y: 500, distance: 83.8
click at [577, 485] on icon at bounding box center [565, 440] width 121 height 121
click at [494, 353] on input "d." at bounding box center [493, 348] width 1 height 10
radio input "true"
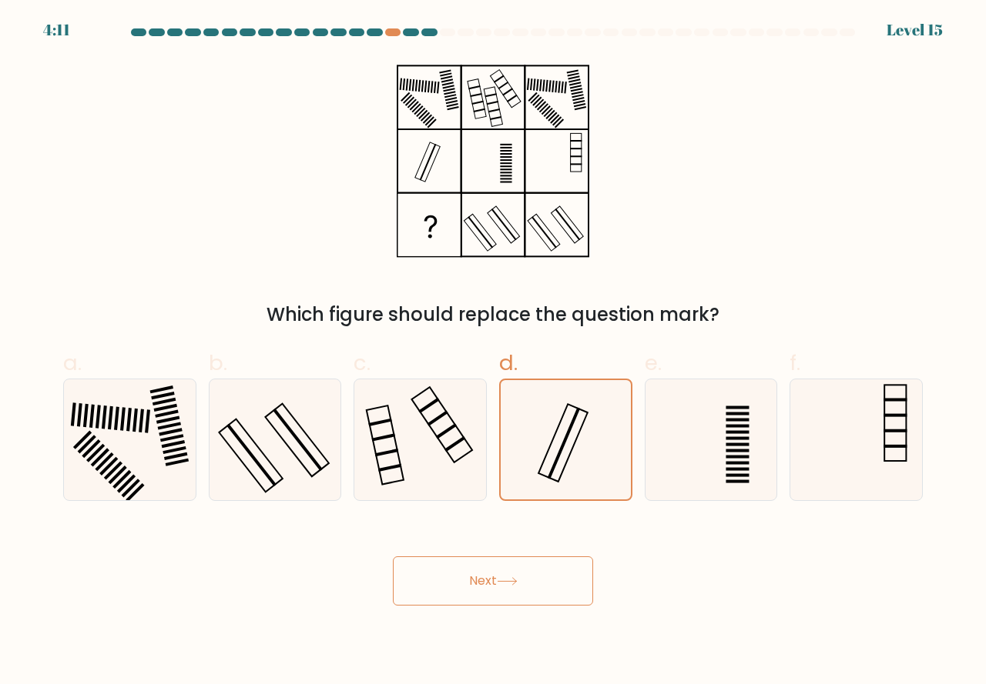
drag, startPoint x: 450, startPoint y: 480, endPoint x: 457, endPoint y: 526, distance: 46.7
click at [450, 480] on icon at bounding box center [420, 440] width 121 height 121
click at [493, 353] on input "c." at bounding box center [493, 348] width 1 height 10
radio input "true"
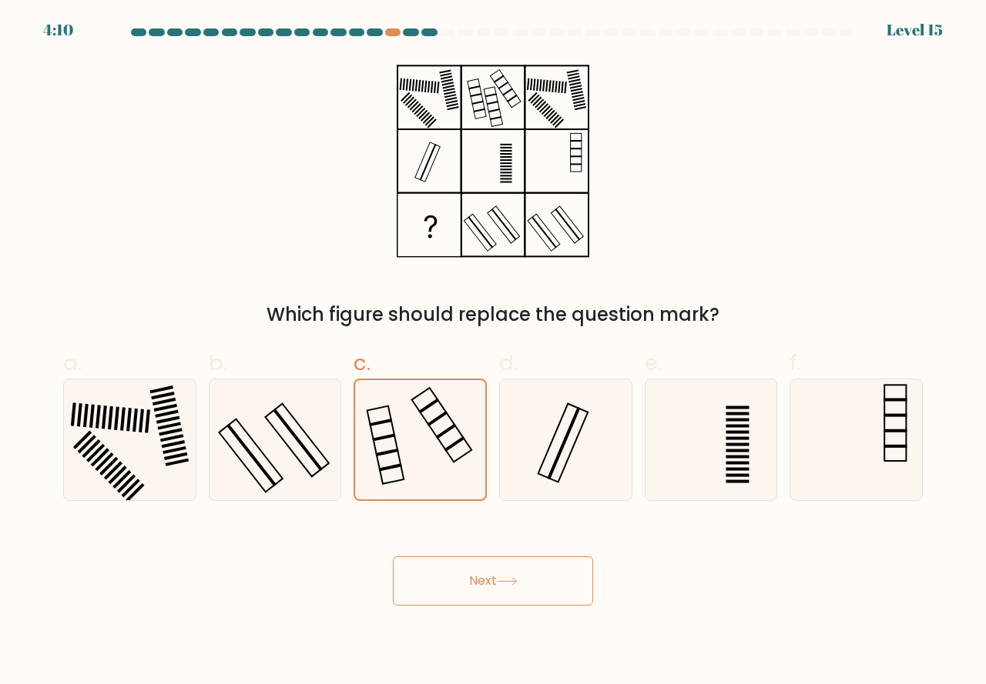
click at [471, 581] on button "Next" at bounding box center [493, 581] width 200 height 49
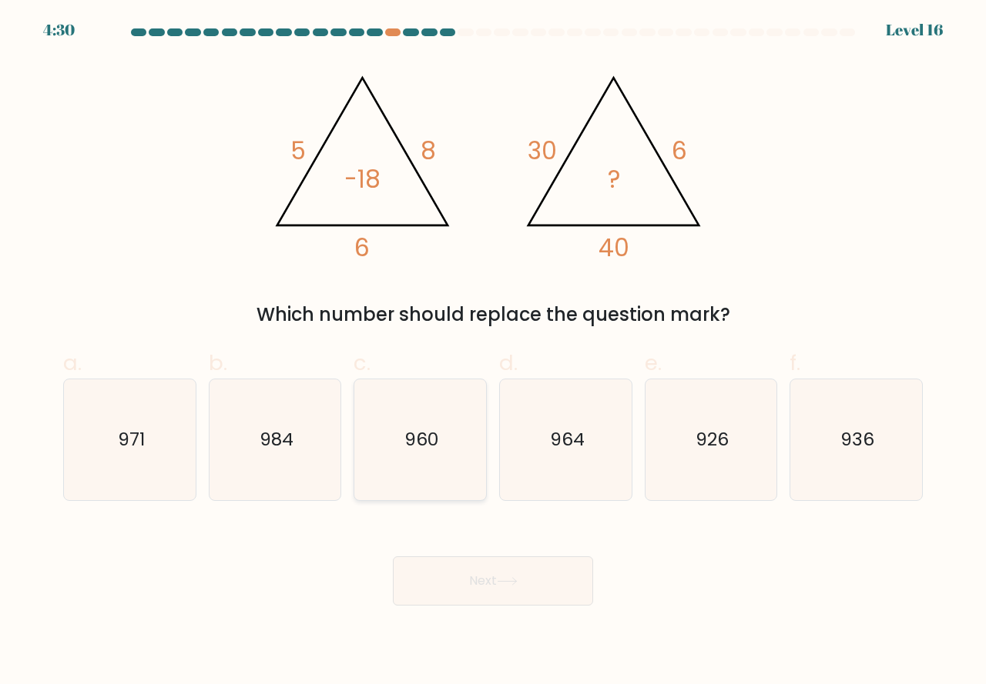
drag, startPoint x: 459, startPoint y: 463, endPoint x: 464, endPoint y: 516, distance: 53.4
click at [459, 464] on icon "960" at bounding box center [420, 440] width 121 height 121
click at [493, 353] on input "c. 960" at bounding box center [493, 348] width 1 height 10
radio input "true"
click at [468, 587] on button "Next" at bounding box center [493, 581] width 200 height 49
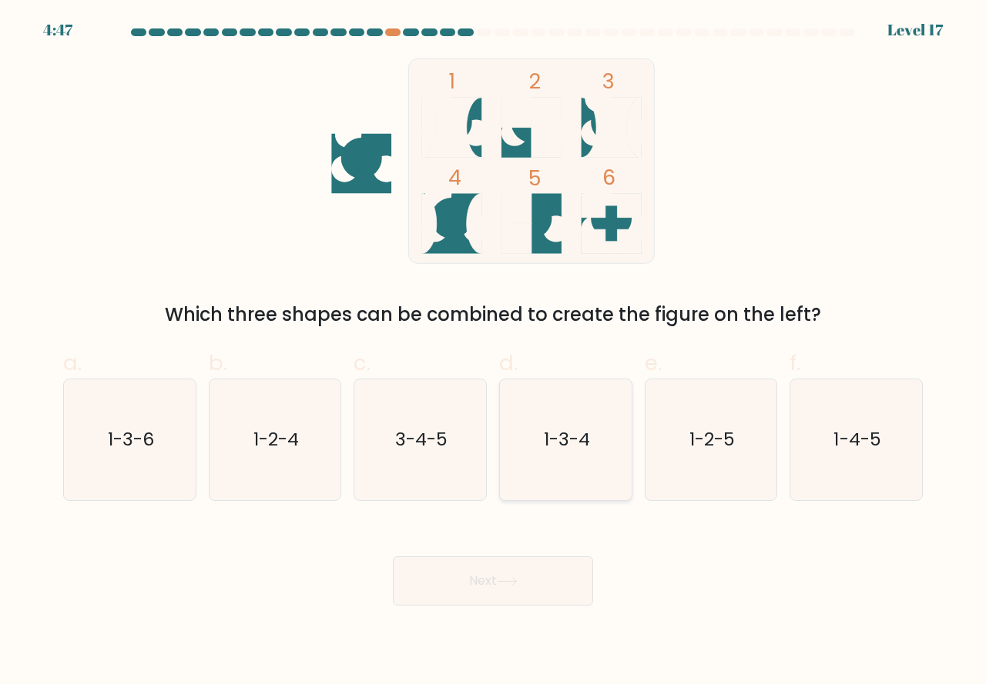
click at [519, 471] on icon "1-3-4" at bounding box center [565, 440] width 121 height 121
click at [494, 353] on input "d. 1-3-4" at bounding box center [493, 348] width 1 height 10
radio input "true"
click at [482, 571] on button "Next" at bounding box center [493, 581] width 200 height 49
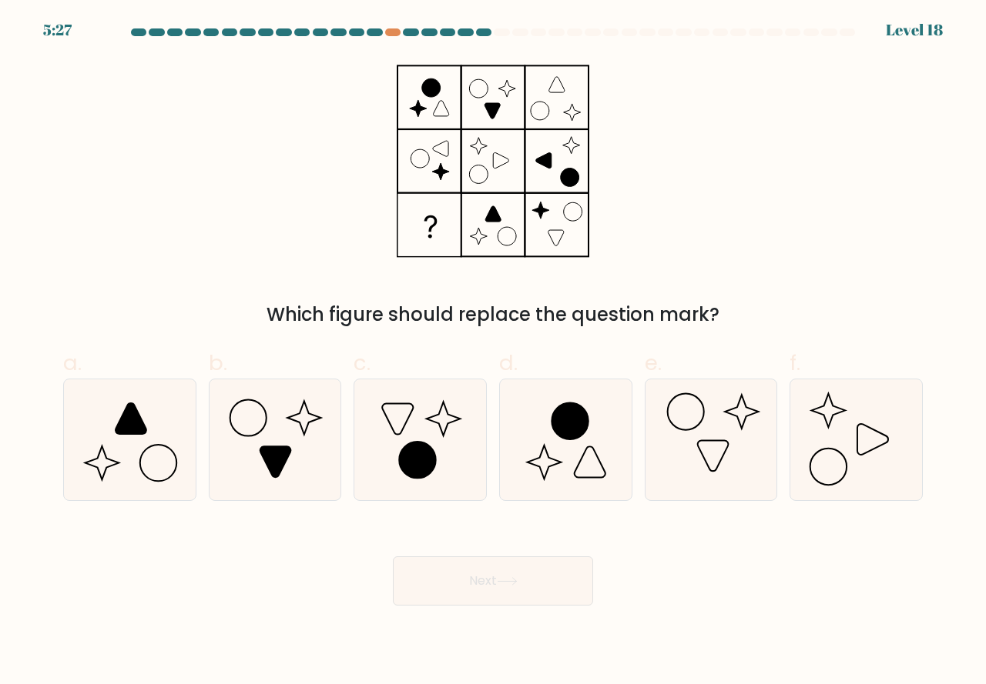
click at [484, 584] on button "Next" at bounding box center [493, 581] width 200 height 49
click at [739, 608] on body "5:25 Level 18" at bounding box center [493, 342] width 986 height 684
click at [702, 486] on icon at bounding box center [711, 440] width 121 height 121
click at [494, 353] on input "e." at bounding box center [493, 348] width 1 height 10
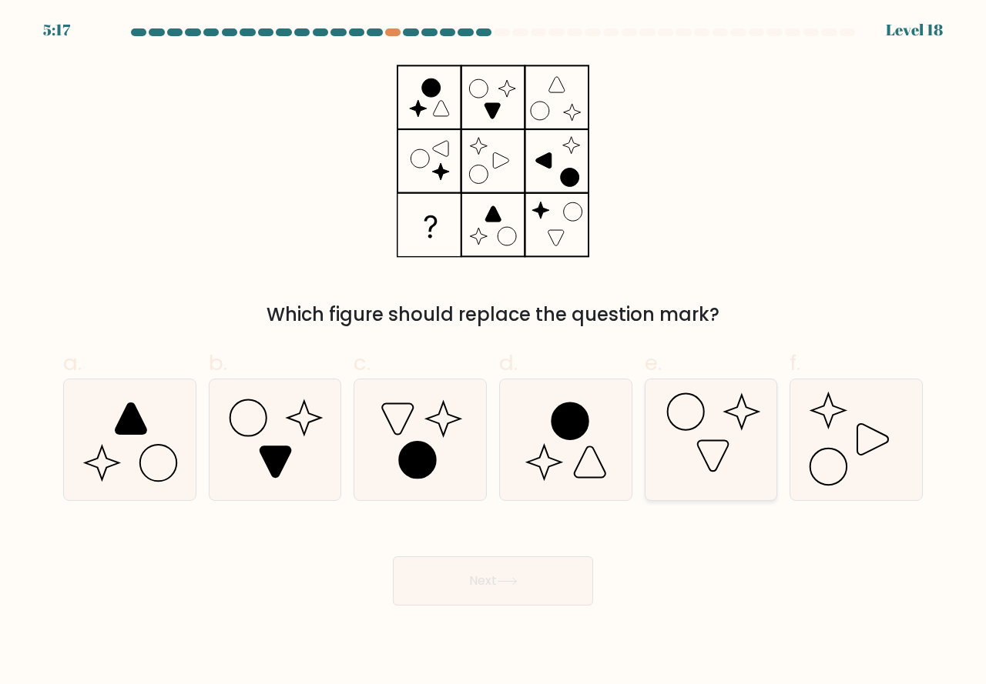
radio input "true"
click at [517, 580] on icon at bounding box center [507, 581] width 21 height 8
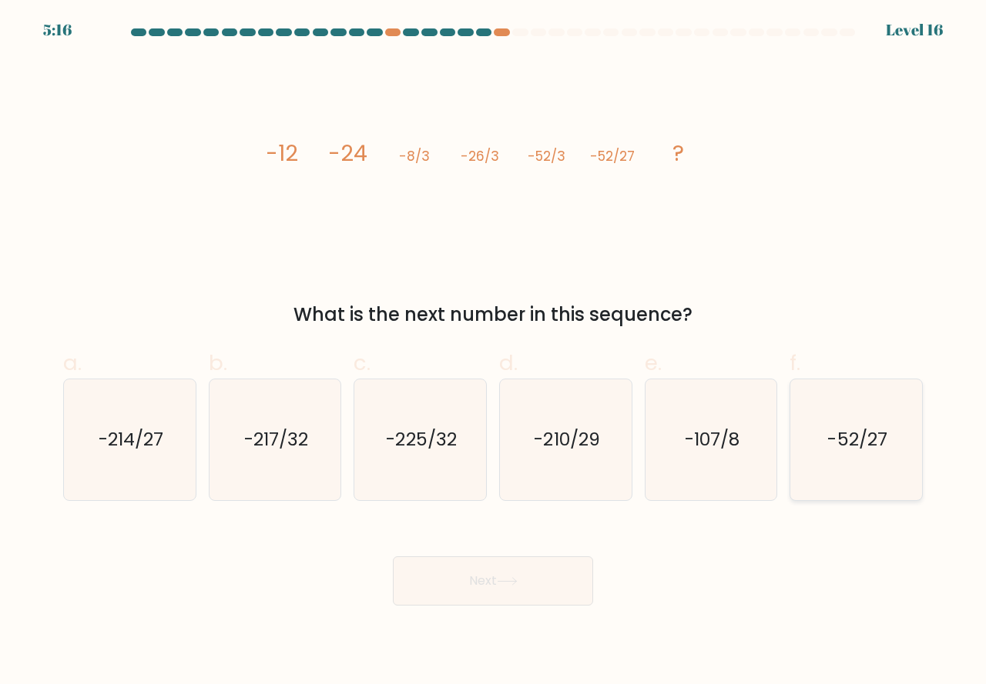
click at [834, 455] on icon "-52/27" at bounding box center [855, 440] width 121 height 121
click at [494, 353] on input "f. -52/27" at bounding box center [493, 348] width 1 height 10
radio input "true"
click at [493, 574] on button "Next" at bounding box center [493, 581] width 200 height 49
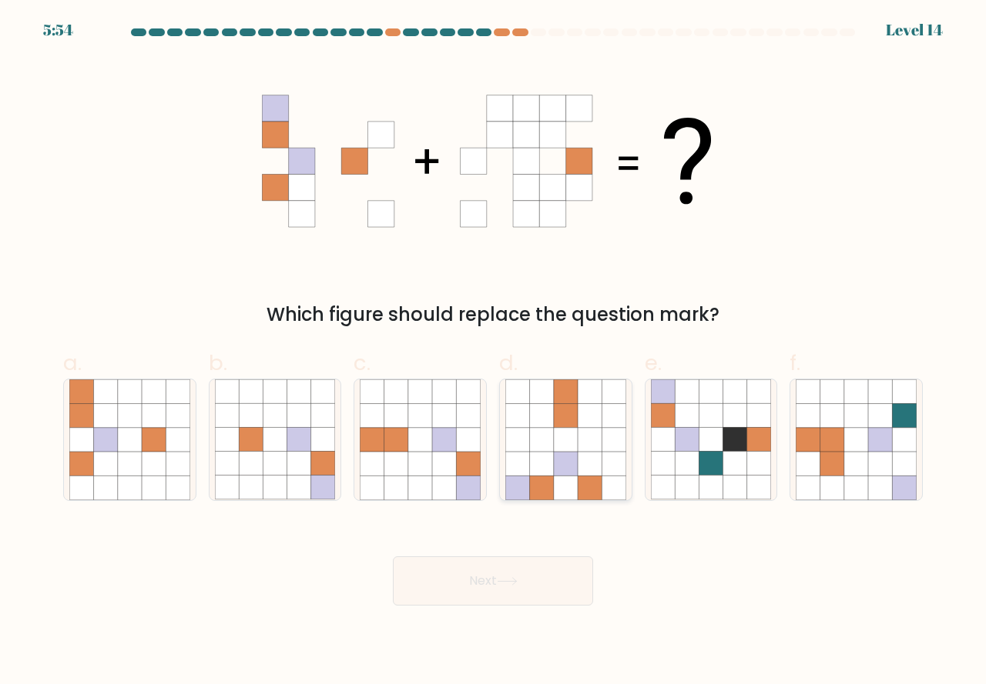
click at [592, 486] on icon at bounding box center [589, 488] width 24 height 24
click at [494, 353] on input "d." at bounding box center [493, 348] width 1 height 10
radio input "true"
click at [517, 577] on icon at bounding box center [507, 581] width 21 height 8
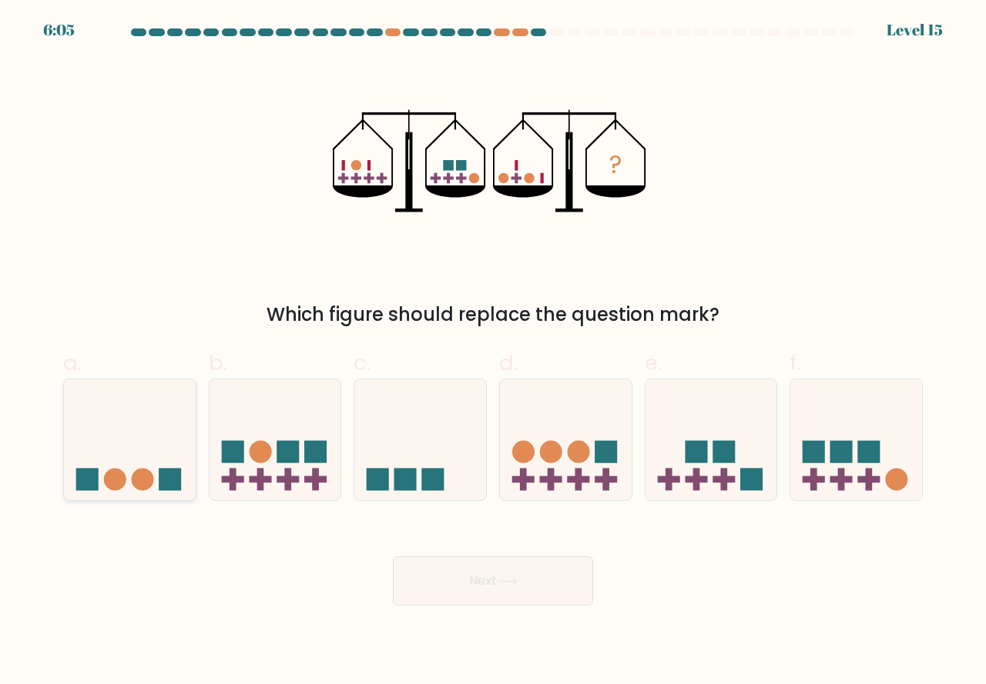
drag, startPoint x: 127, startPoint y: 453, endPoint x: 134, endPoint y: 458, distance: 8.8
click at [129, 454] on icon at bounding box center [130, 440] width 132 height 109
click at [493, 353] on input "a." at bounding box center [493, 348] width 1 height 10
radio input "true"
click at [496, 588] on button "Next" at bounding box center [493, 581] width 200 height 49
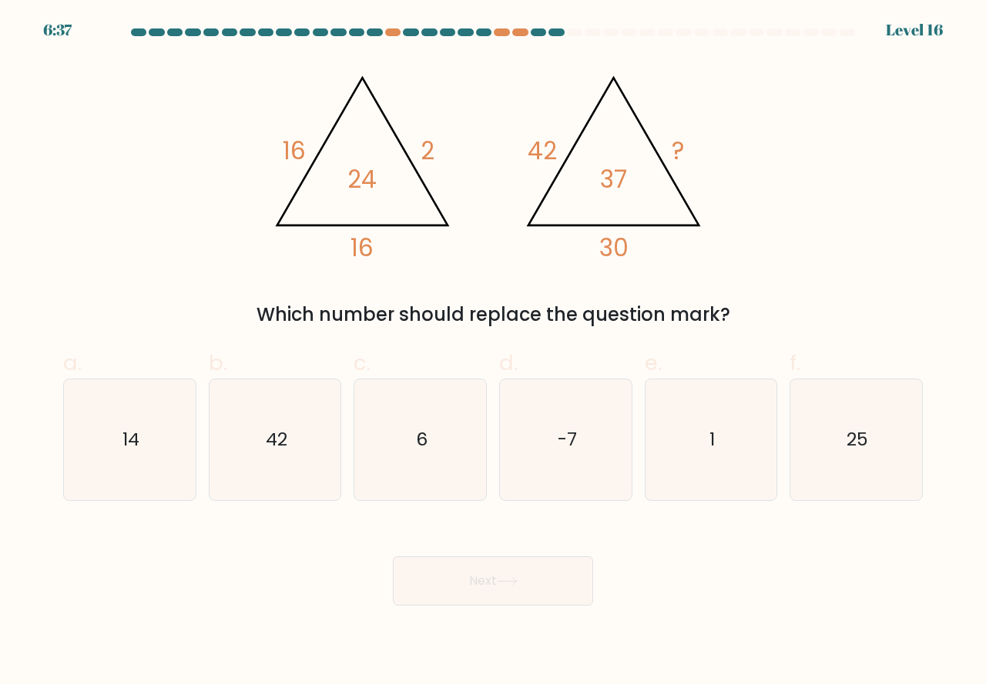
drag, startPoint x: 450, startPoint y: 457, endPoint x: 471, endPoint y: 525, distance: 71.1
click at [450, 464] on icon "6" at bounding box center [420, 440] width 121 height 121
click at [493, 353] on input "c. 6" at bounding box center [493, 348] width 1 height 10
radio input "true"
click at [485, 583] on button "Next" at bounding box center [493, 581] width 200 height 49
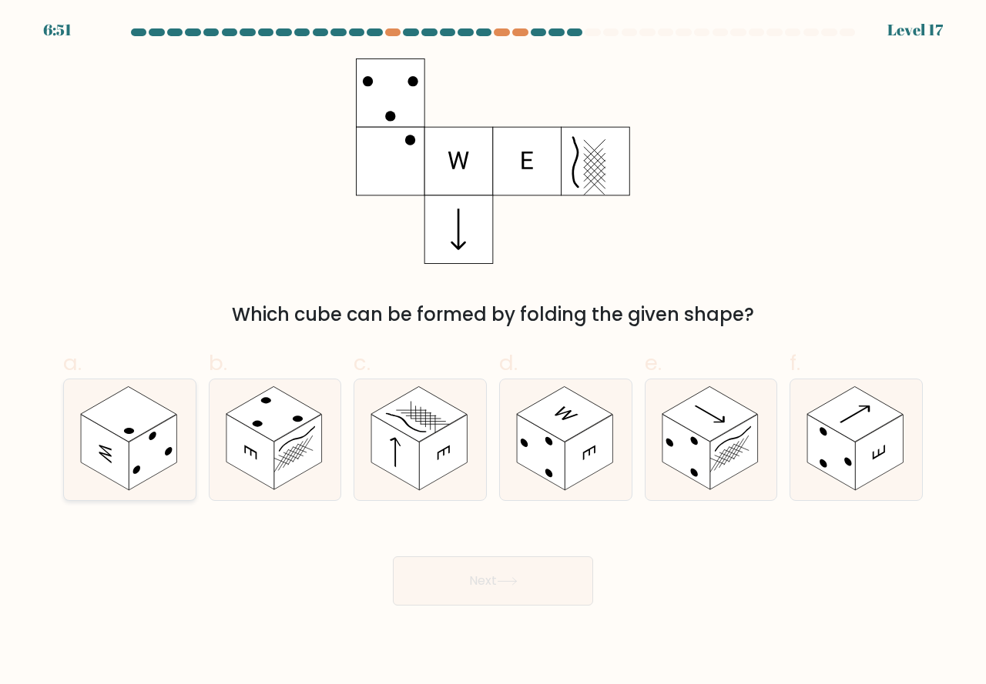
click at [143, 460] on rect at bounding box center [153, 452] width 48 height 75
click at [493, 353] on input "a." at bounding box center [493, 348] width 1 height 10
radio input "true"
click at [457, 578] on button "Next" at bounding box center [493, 581] width 200 height 49
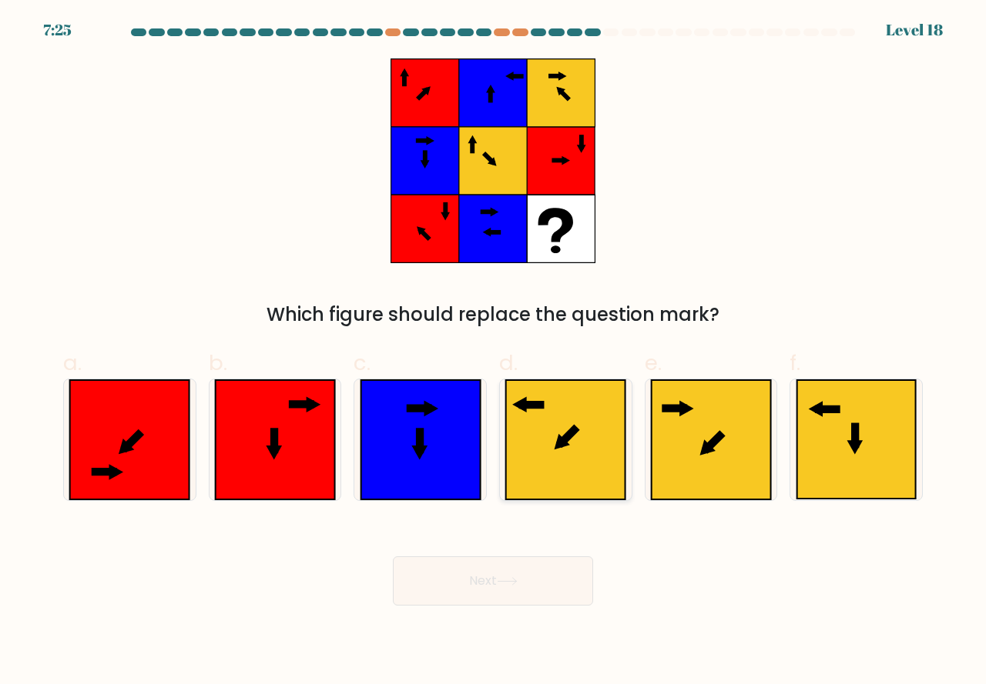
click at [557, 471] on icon at bounding box center [565, 439] width 119 height 119
click at [494, 353] on input "d." at bounding box center [493, 348] width 1 height 10
radio input "true"
click at [455, 576] on button "Next" at bounding box center [493, 581] width 200 height 49
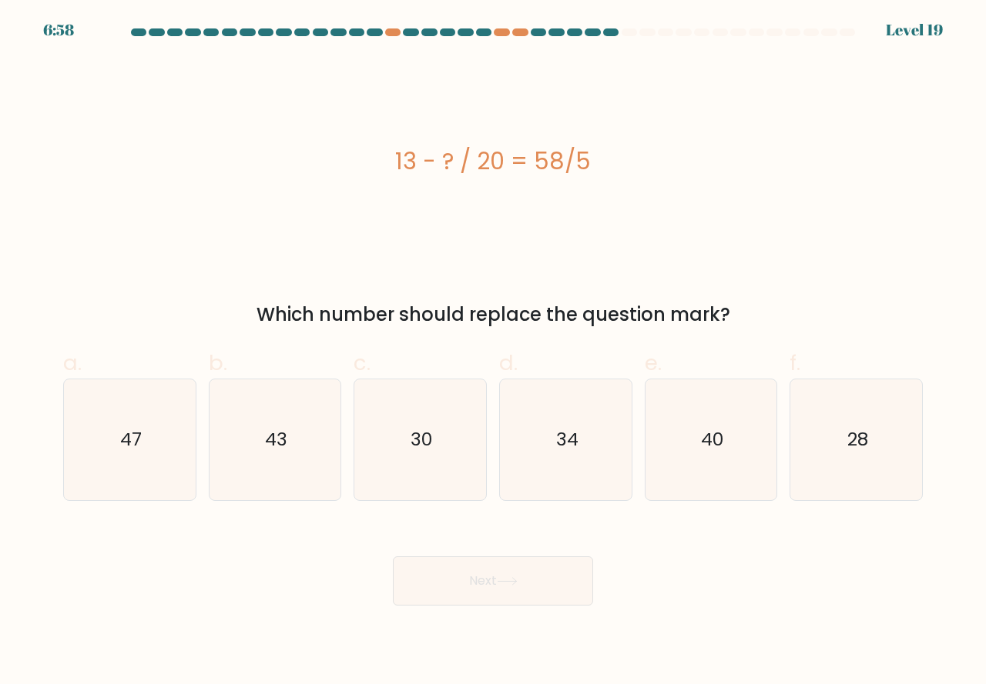
drag, startPoint x: 701, startPoint y: 476, endPoint x: 666, endPoint y: 528, distance: 63.2
click at [701, 479] on icon "40" at bounding box center [711, 440] width 121 height 121
click at [494, 353] on input "e. 40" at bounding box center [493, 348] width 1 height 10
radio input "true"
click at [516, 581] on icon at bounding box center [506, 581] width 18 height 7
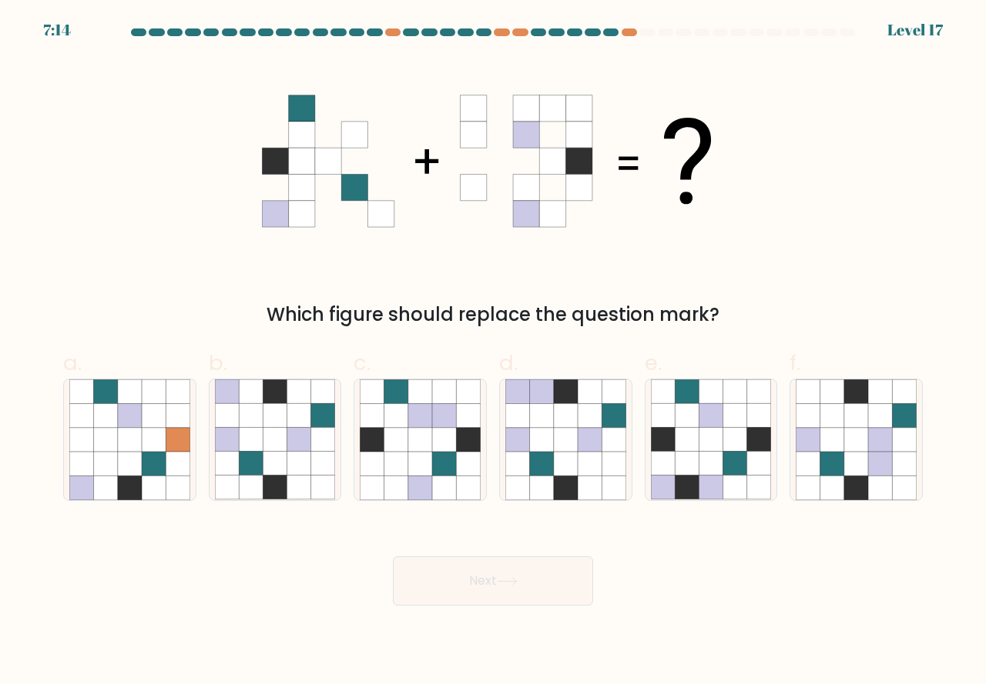
drag, startPoint x: 252, startPoint y: 481, endPoint x: 326, endPoint y: 528, distance: 87.6
click at [254, 483] on icon at bounding box center [251, 488] width 24 height 24
click at [493, 353] on input "b." at bounding box center [493, 348] width 1 height 10
radio input "true"
click at [512, 581] on icon at bounding box center [506, 581] width 18 height 7
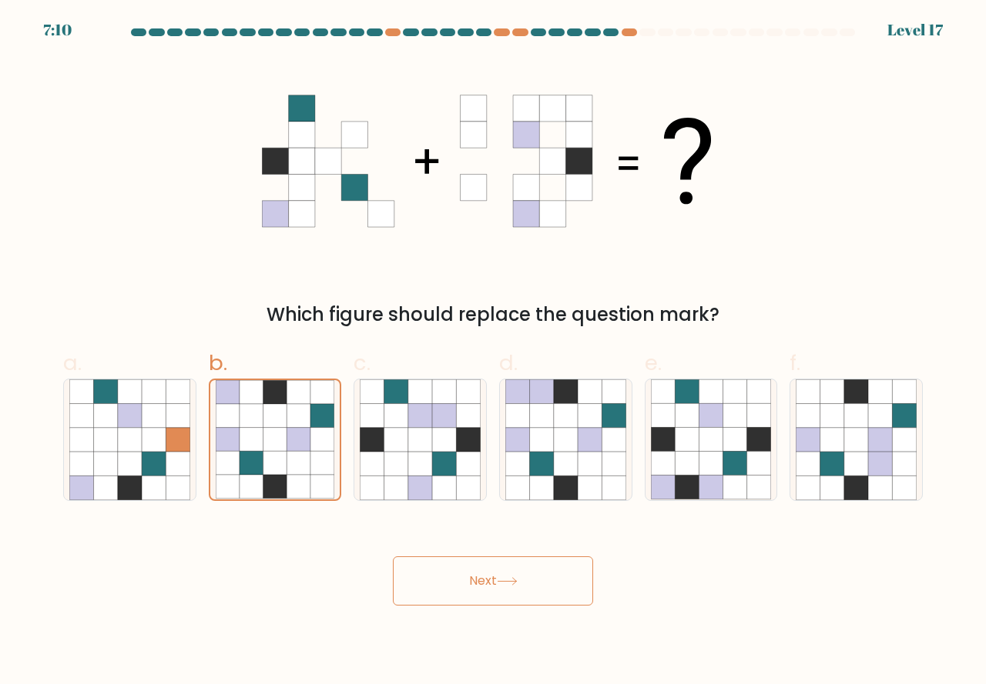
click at [512, 581] on icon at bounding box center [506, 581] width 18 height 7
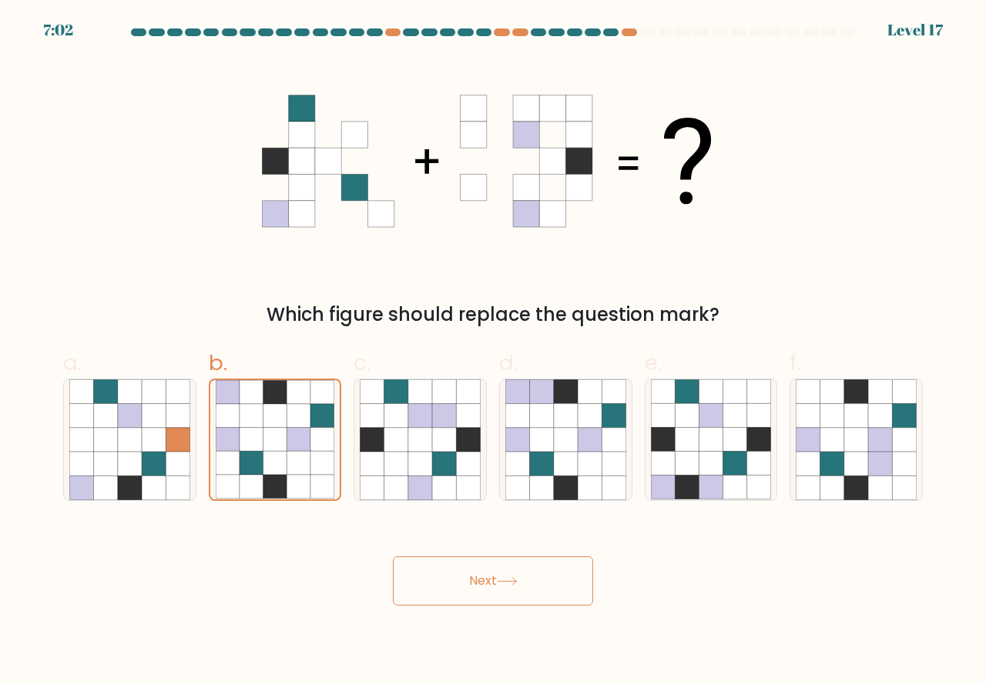
click at [512, 581] on icon at bounding box center [506, 581] width 18 height 7
click at [477, 576] on button "Next" at bounding box center [493, 581] width 200 height 49
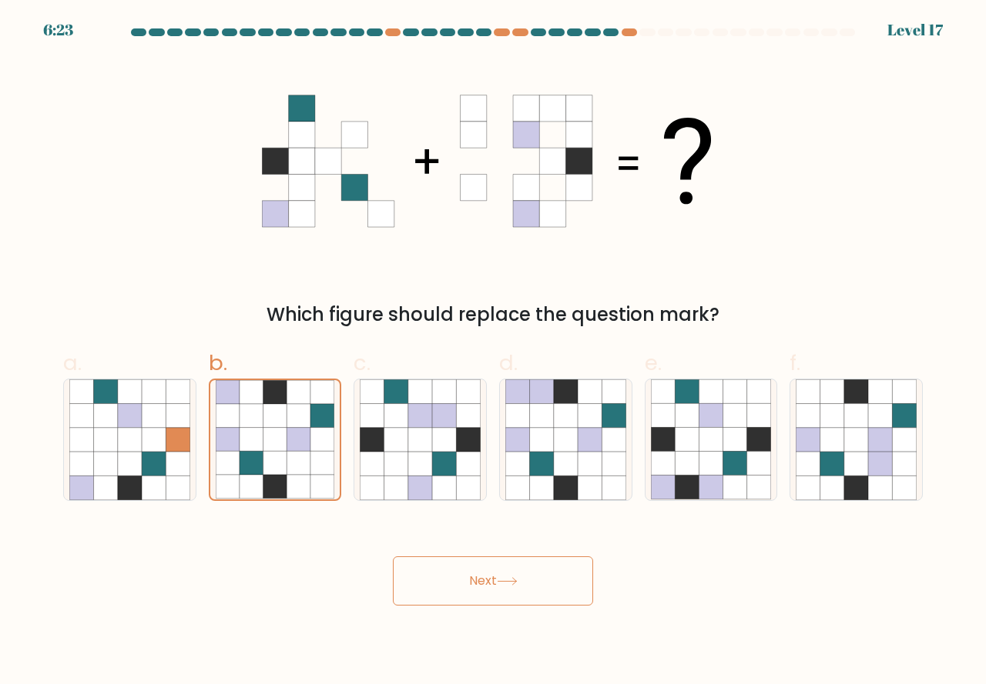
click at [477, 576] on button "Next" at bounding box center [493, 581] width 200 height 49
click at [430, 477] on icon at bounding box center [420, 488] width 24 height 24
click at [493, 353] on input "c." at bounding box center [493, 348] width 1 height 10
radio input "true"
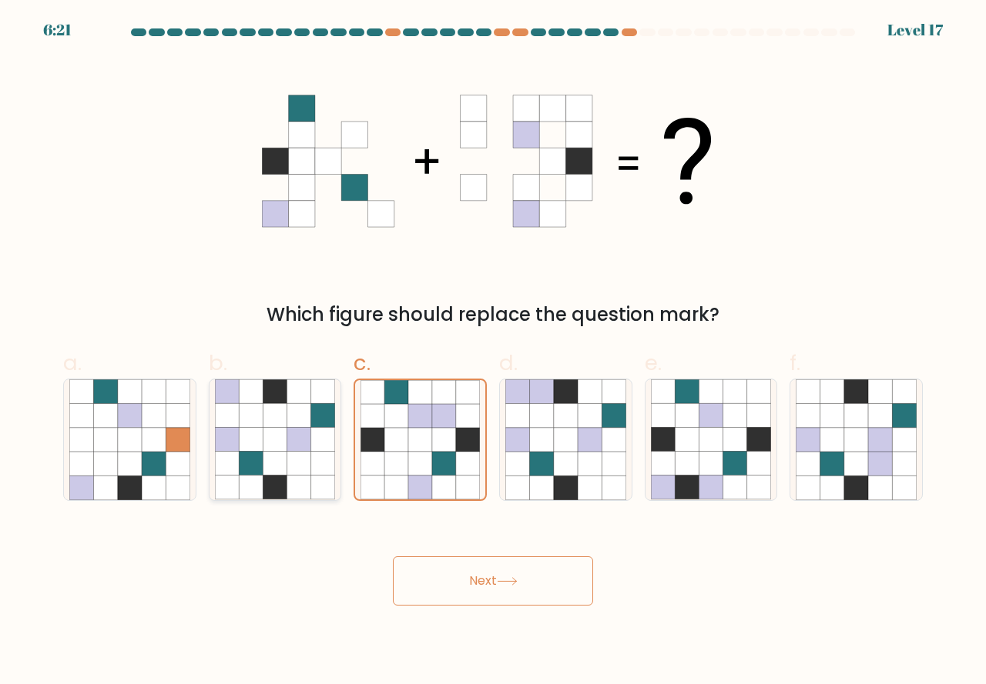
click at [277, 471] on icon at bounding box center [275, 464] width 24 height 24
click at [493, 353] on input "b." at bounding box center [493, 348] width 1 height 10
radio input "true"
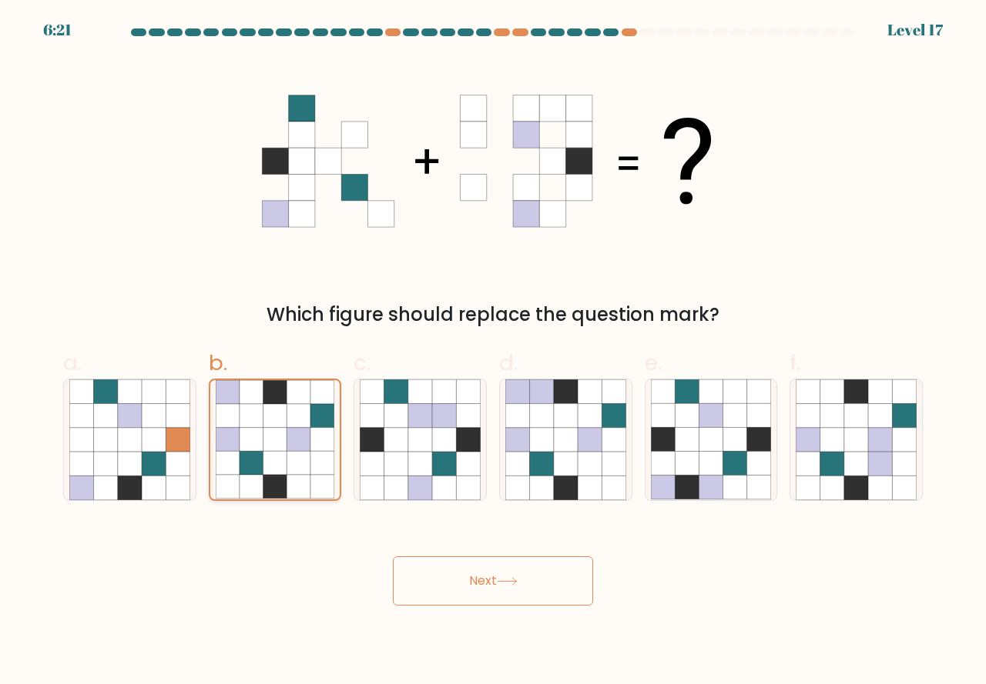
click at [277, 471] on icon at bounding box center [275, 464] width 24 height 24
click at [493, 353] on input "b." at bounding box center [493, 348] width 1 height 10
click at [277, 471] on icon at bounding box center [275, 464] width 24 height 24
click at [493, 353] on input "b." at bounding box center [493, 348] width 1 height 10
click at [298, 472] on icon at bounding box center [298, 464] width 24 height 24
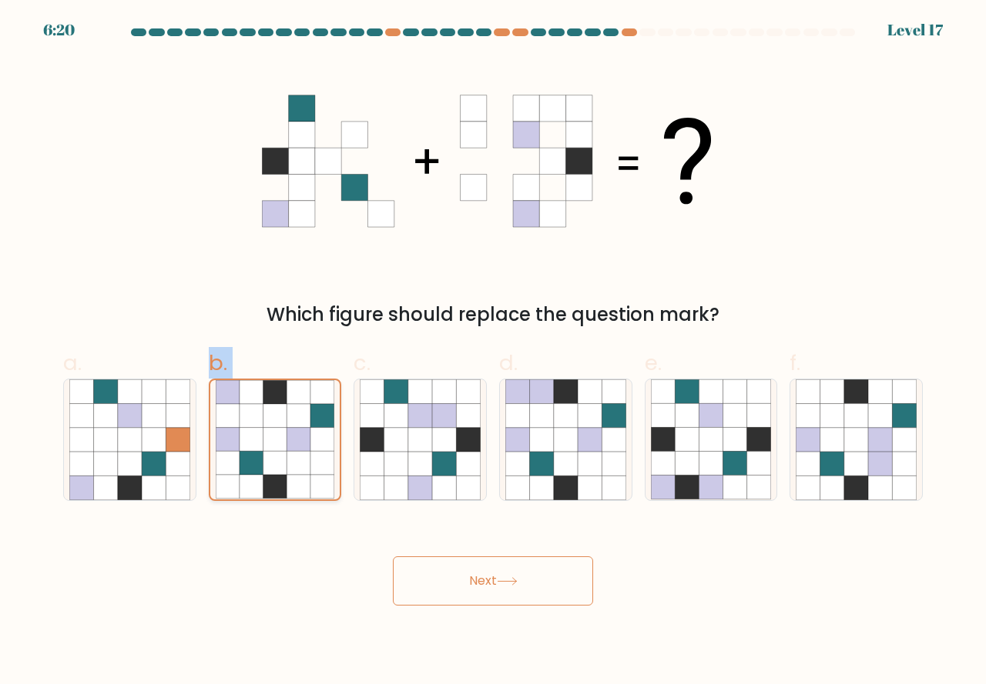
click at [493, 353] on input "b." at bounding box center [493, 348] width 1 height 10
click at [468, 583] on button "Next" at bounding box center [493, 581] width 200 height 49
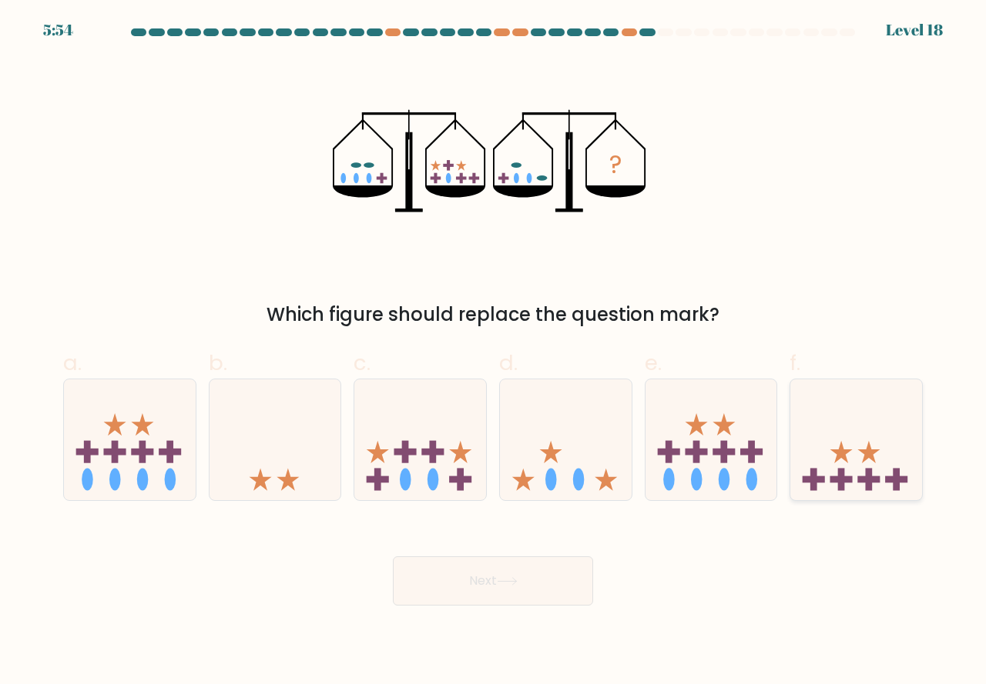
click at [845, 471] on icon at bounding box center [856, 440] width 132 height 109
click at [494, 353] on input "f." at bounding box center [493, 348] width 1 height 10
radio input "true"
click at [506, 581] on icon at bounding box center [506, 581] width 18 height 7
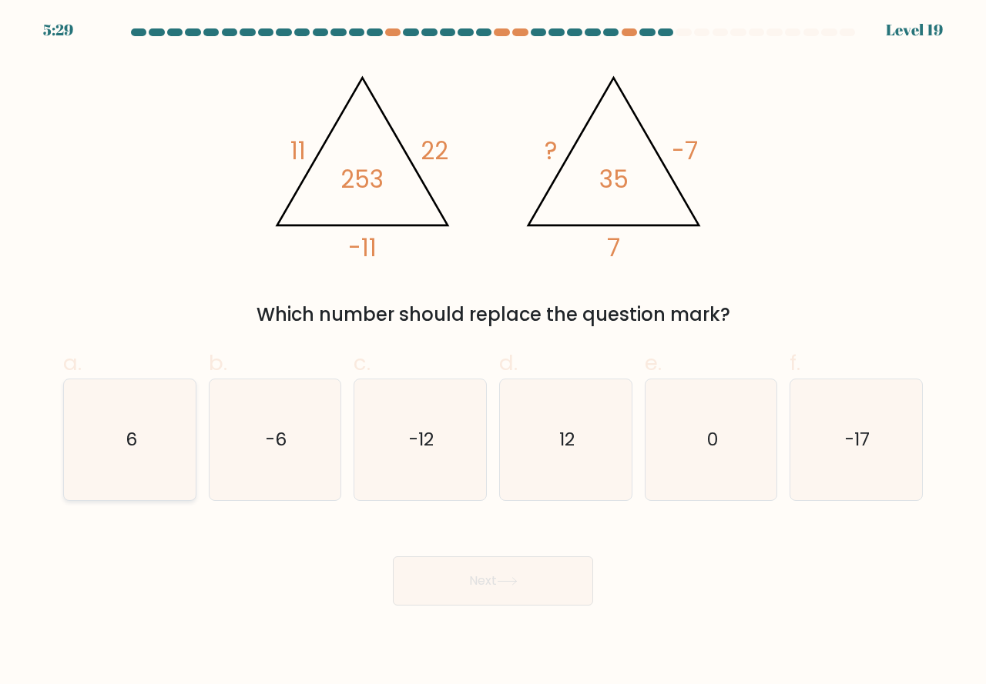
click at [154, 482] on icon "6" at bounding box center [129, 440] width 121 height 121
click at [493, 353] on input "a. 6" at bounding box center [493, 348] width 1 height 10
radio input "true"
click at [523, 584] on button "Next" at bounding box center [493, 581] width 200 height 49
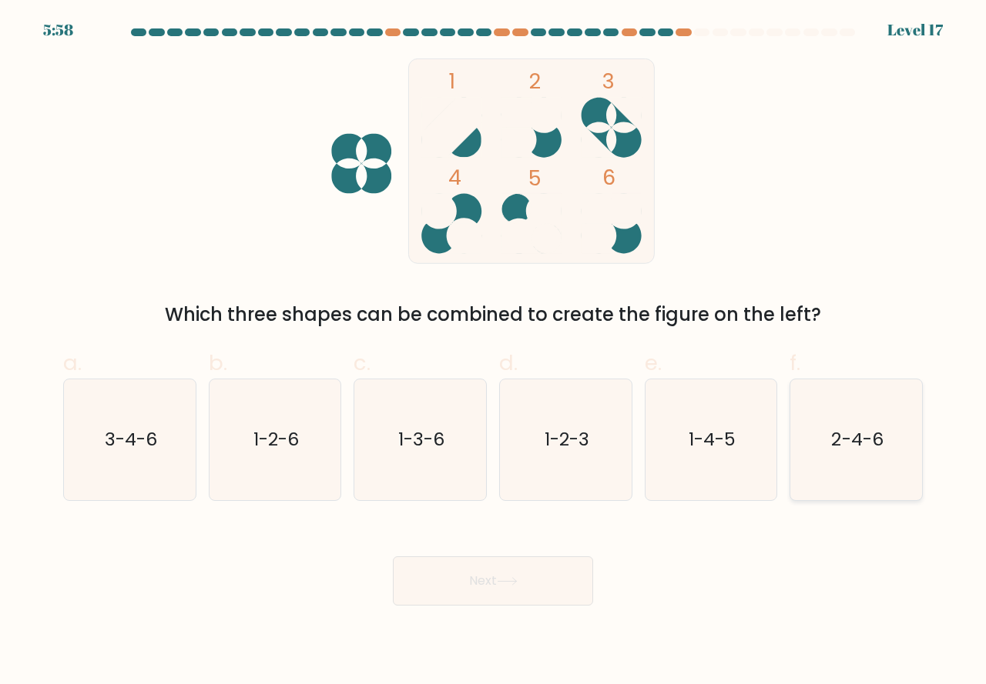
click at [828, 473] on icon "2-4-6" at bounding box center [855, 440] width 121 height 121
click at [494, 353] on input "f. 2-4-6" at bounding box center [493, 348] width 1 height 10
radio input "true"
click at [558, 574] on button "Next" at bounding box center [493, 581] width 200 height 49
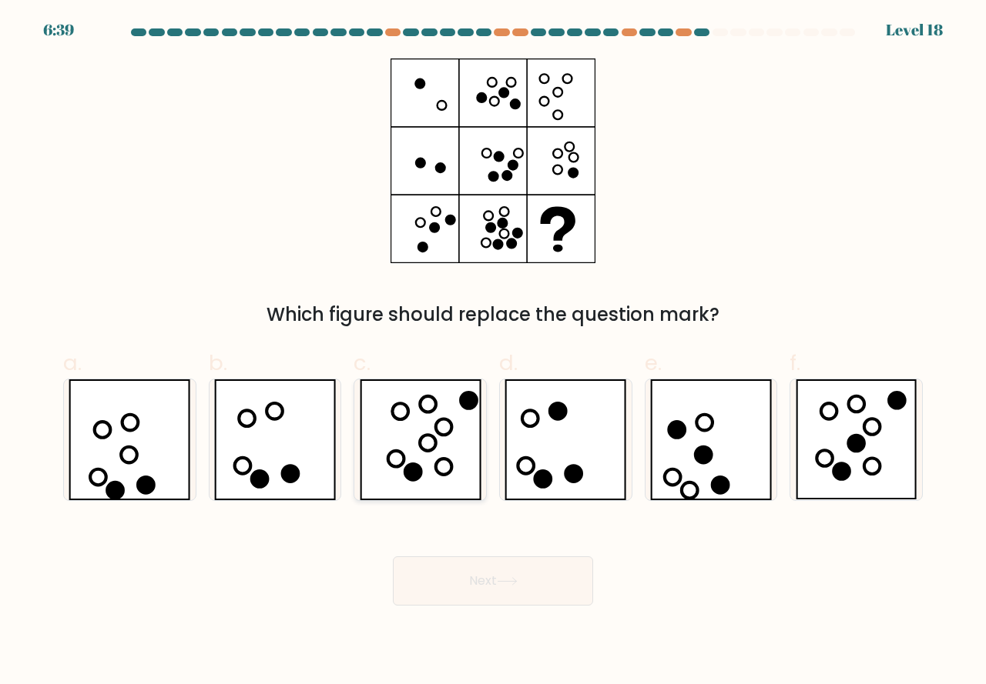
click at [428, 457] on icon at bounding box center [421, 440] width 122 height 121
click at [493, 353] on input "c." at bounding box center [493, 348] width 1 height 10
radio input "true"
click at [488, 587] on button "Next" at bounding box center [493, 581] width 200 height 49
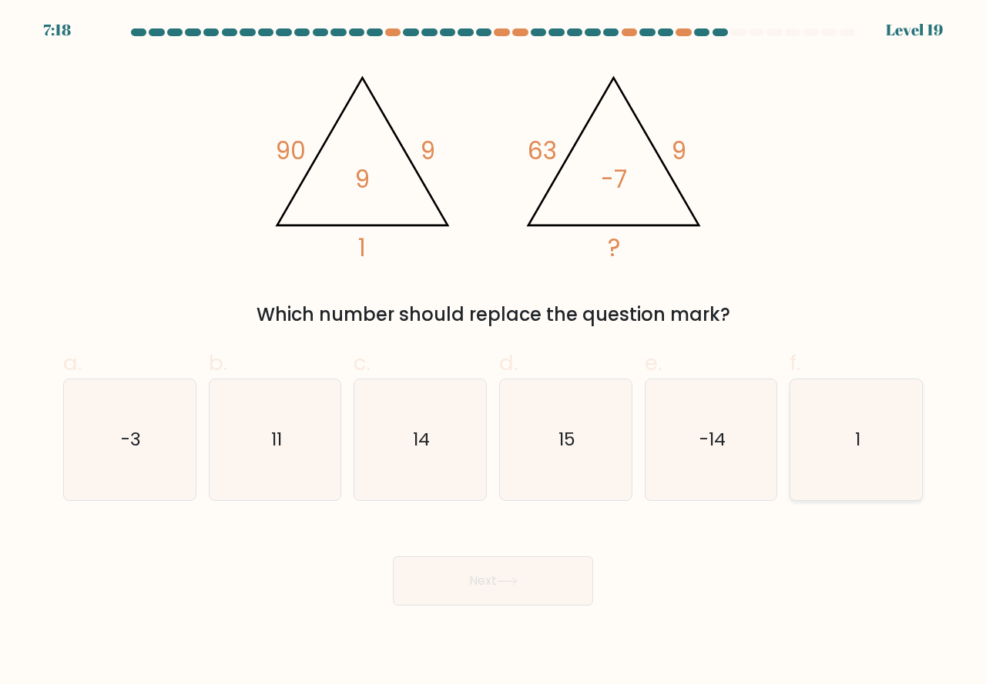
drag, startPoint x: 859, startPoint y: 474, endPoint x: 747, endPoint y: 541, distance: 130.5
click at [859, 477] on icon "1" at bounding box center [855, 440] width 121 height 121
click at [494, 353] on input "f. 1" at bounding box center [493, 348] width 1 height 10
radio input "true"
click at [531, 582] on button "Next" at bounding box center [493, 581] width 200 height 49
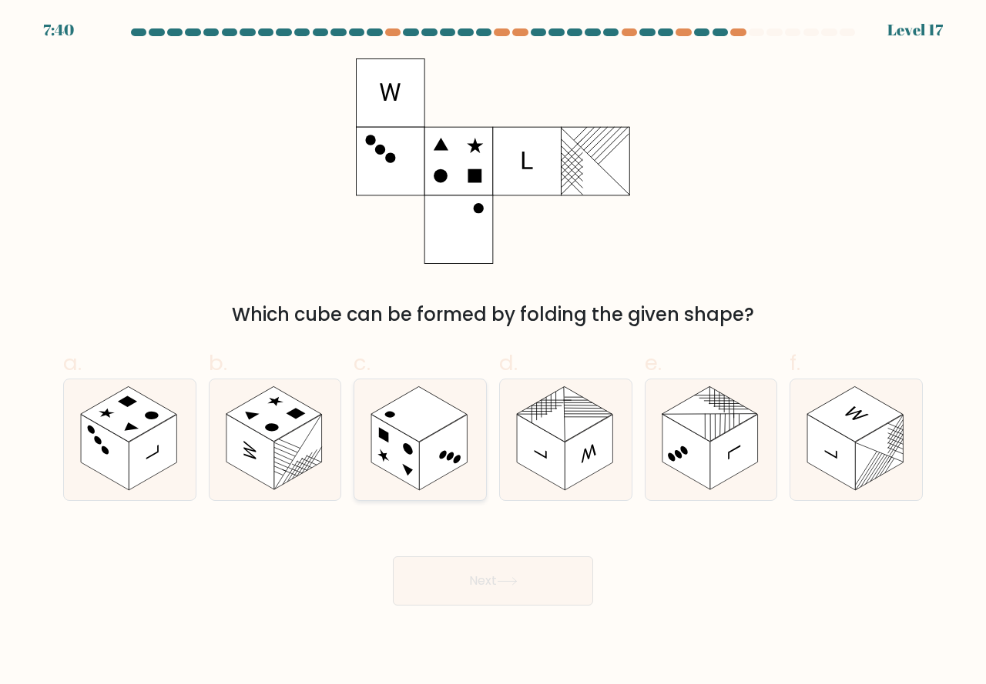
click at [437, 477] on rect at bounding box center [443, 452] width 48 height 75
click at [493, 353] on input "c." at bounding box center [493, 348] width 1 height 10
radio input "true"
click at [481, 584] on button "Next" at bounding box center [493, 581] width 200 height 49
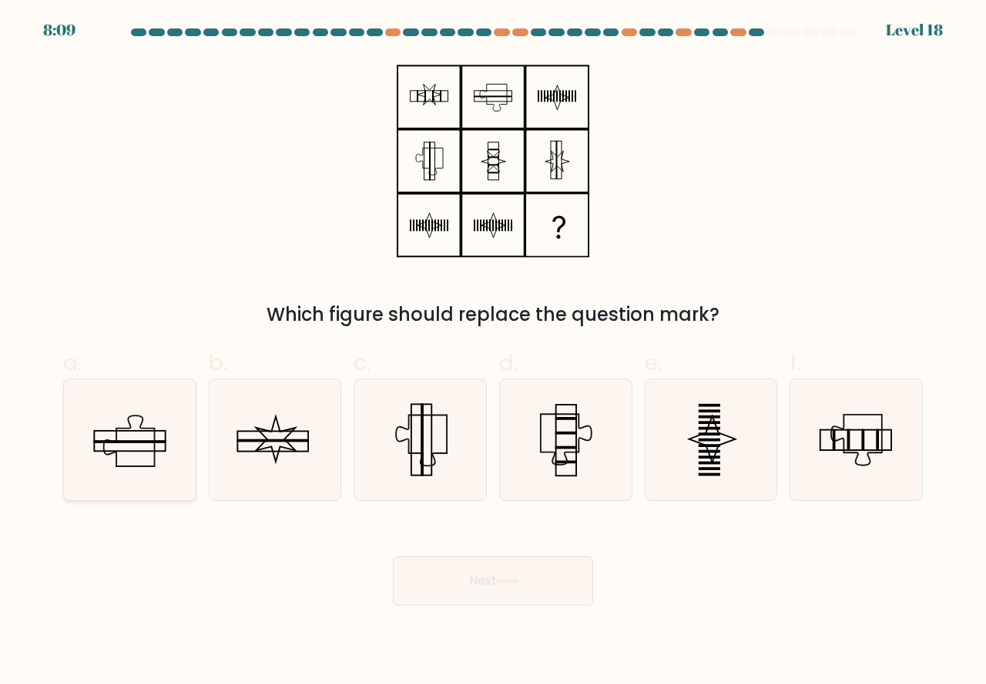
click at [159, 482] on icon at bounding box center [129, 440] width 121 height 121
click at [493, 353] on input "a." at bounding box center [493, 348] width 1 height 10
radio input "true"
click at [504, 584] on icon at bounding box center [507, 581] width 21 height 8
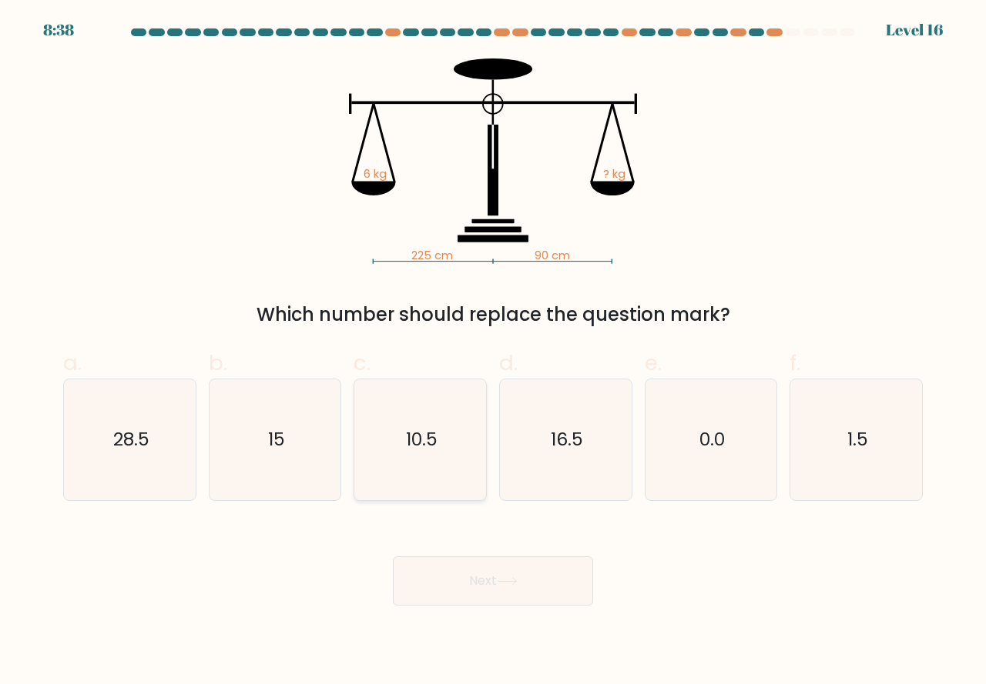
drag, startPoint x: 409, startPoint y: 458, endPoint x: 425, endPoint y: 494, distance: 38.9
click at [411, 463] on icon "10.5" at bounding box center [420, 440] width 121 height 121
click at [493, 353] on input "c. 10.5" at bounding box center [493, 348] width 1 height 10
radio input "true"
click at [460, 573] on button "Next" at bounding box center [493, 581] width 200 height 49
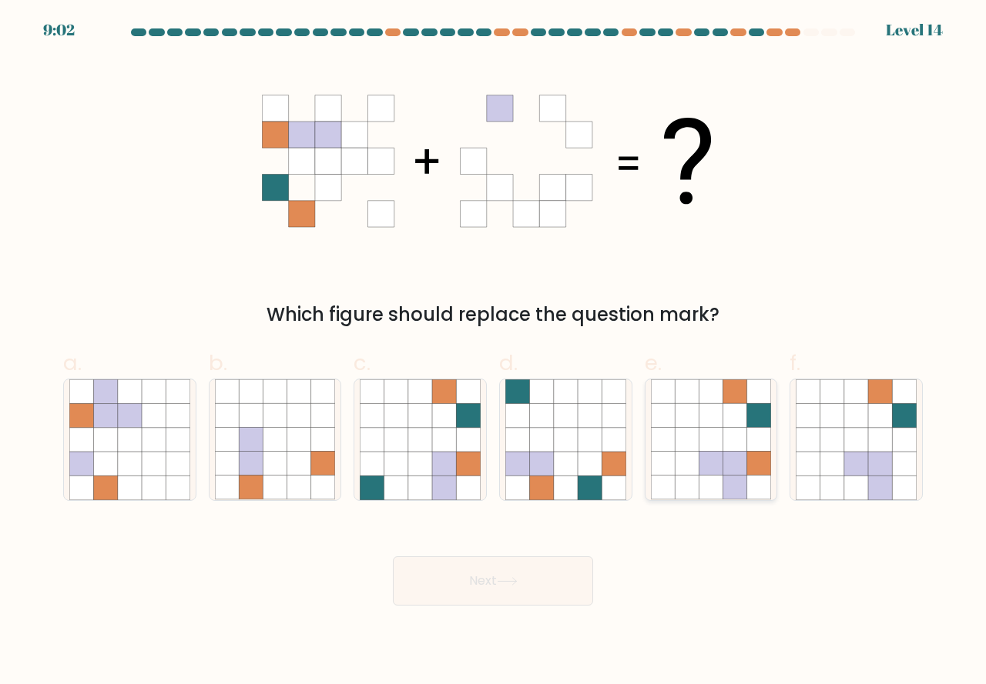
click at [691, 438] on icon at bounding box center [686, 440] width 24 height 24
click at [494, 353] on input "e." at bounding box center [493, 348] width 1 height 10
radio input "true"
click at [498, 584] on button "Next" at bounding box center [493, 581] width 200 height 49
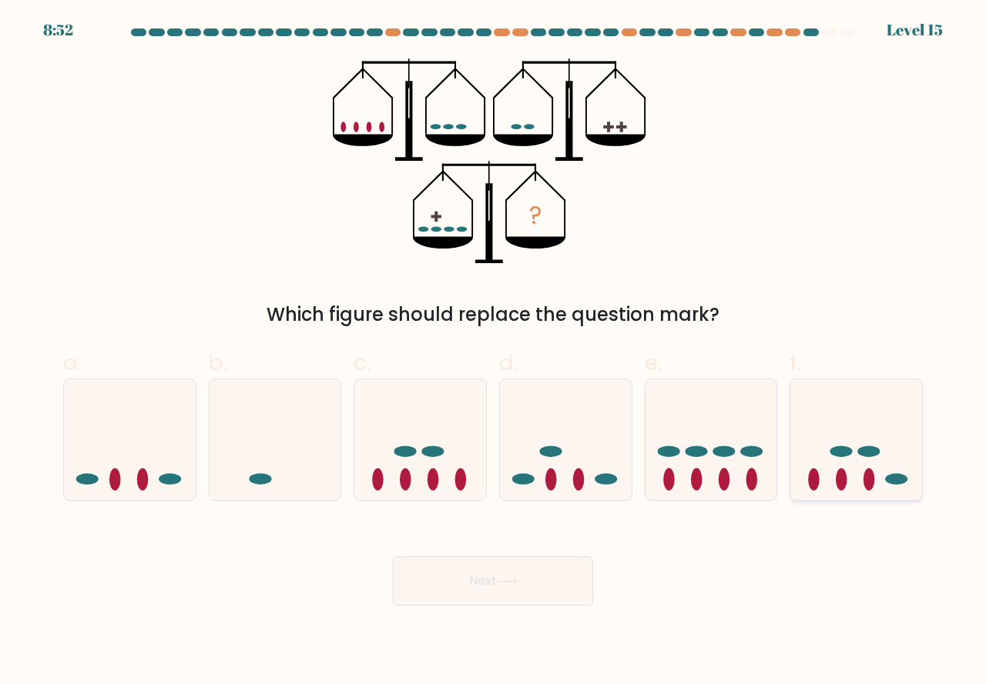
drag, startPoint x: 851, startPoint y: 476, endPoint x: 838, endPoint y: 494, distance: 21.6
click at [845, 484] on icon at bounding box center [856, 440] width 132 height 109
click at [494, 353] on input "f." at bounding box center [493, 348] width 1 height 10
radio input "true"
click at [532, 577] on button "Next" at bounding box center [493, 581] width 200 height 49
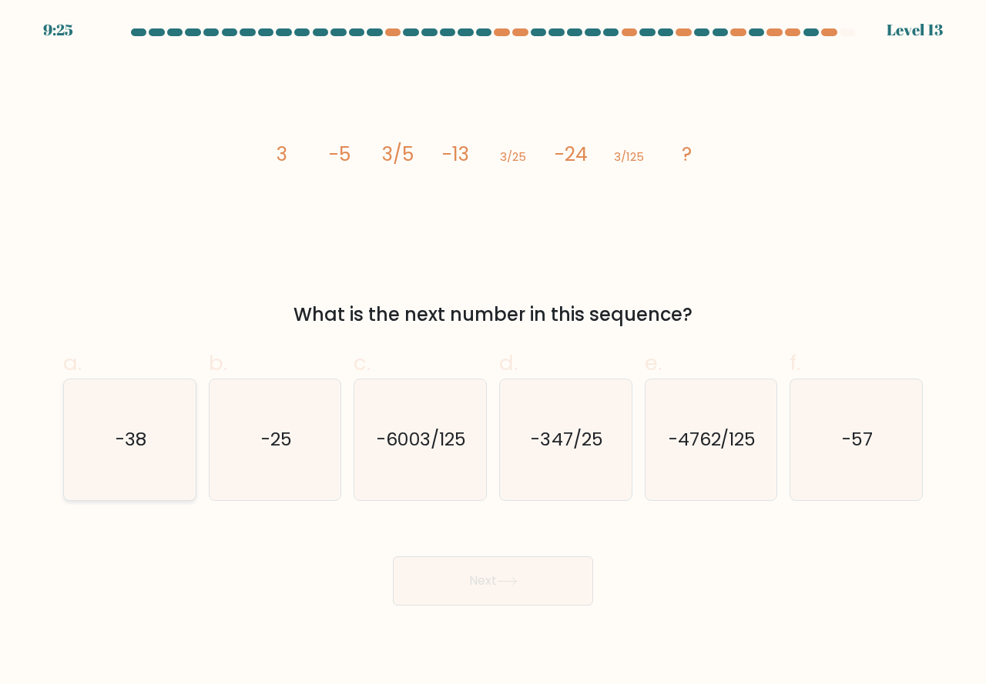
click at [169, 480] on icon "-38" at bounding box center [129, 440] width 121 height 121
click at [493, 353] on input "a. -38" at bounding box center [493, 348] width 1 height 10
radio input "true"
click at [508, 589] on button "Next" at bounding box center [493, 581] width 200 height 49
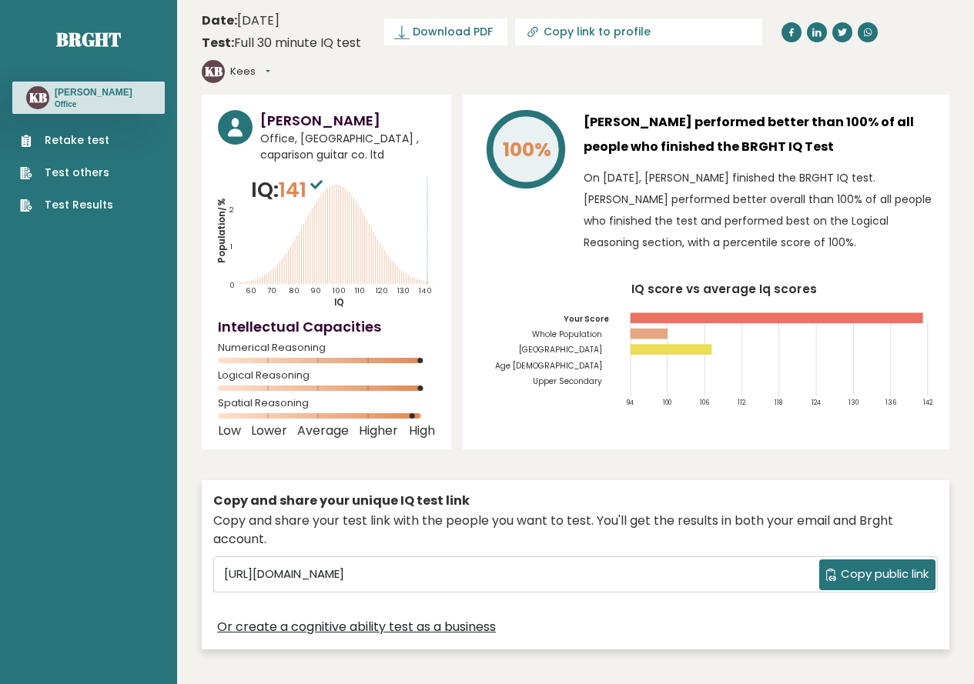
click at [59, 202] on link "Test Results" at bounding box center [66, 205] width 93 height 16
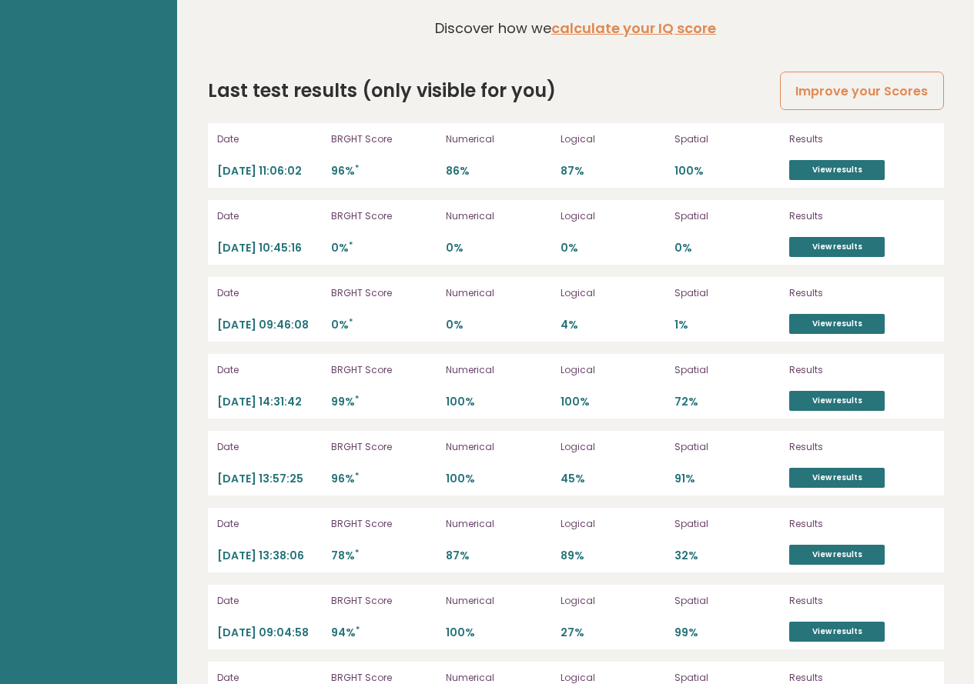
scroll to position [3610, 0]
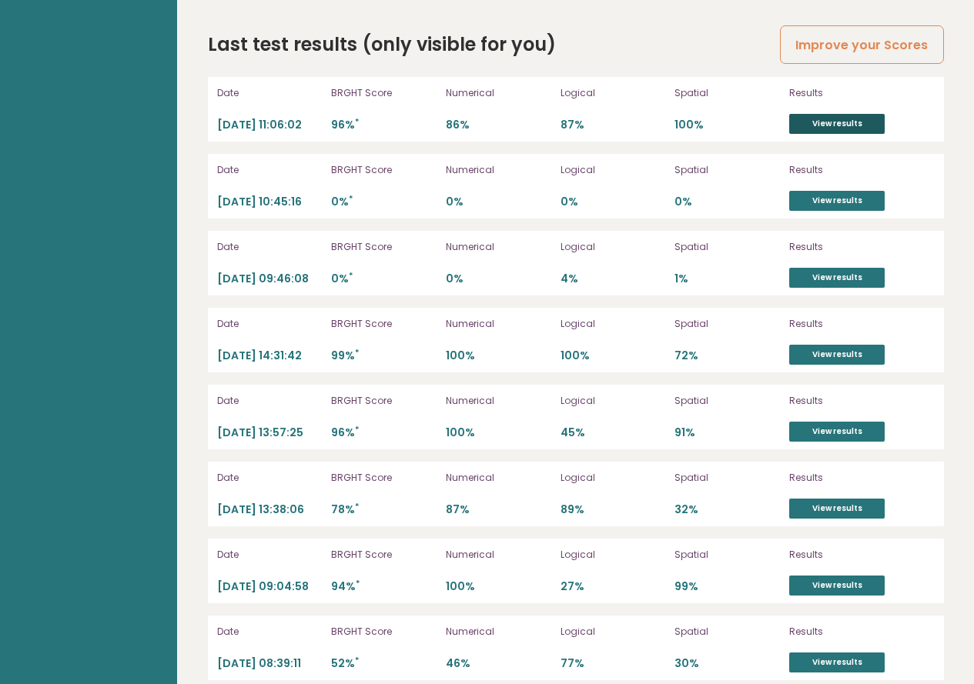
click at [843, 114] on link "View results" at bounding box center [836, 124] width 95 height 20
